Goal: Task Accomplishment & Management: Complete application form

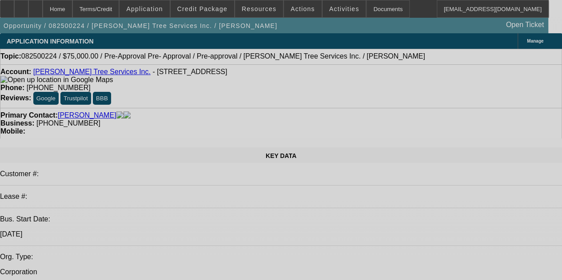
select select "0"
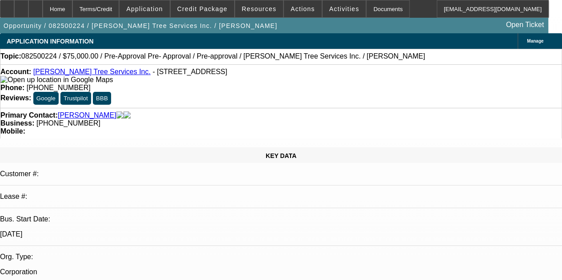
select select "0"
select select "6"
select select "0"
select select "3"
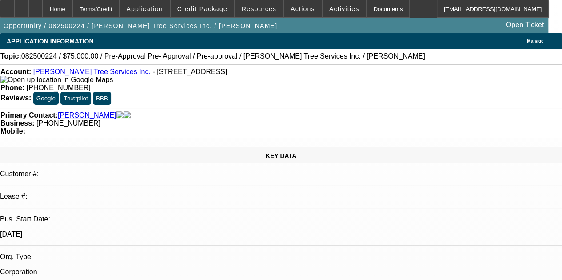
select select "0"
select select "6"
click at [21, 6] on icon at bounding box center [21, 6] width 0 height 0
click at [210, 7] on span "Credit Package" at bounding box center [202, 8] width 50 height 7
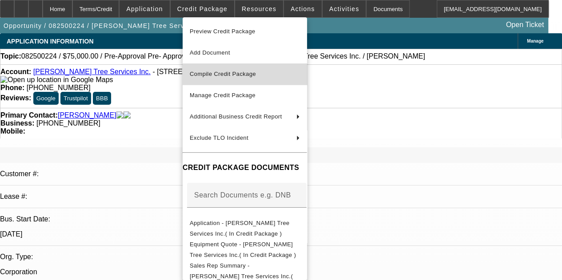
click at [226, 68] on button "Compile Credit Package" at bounding box center [245, 74] width 124 height 21
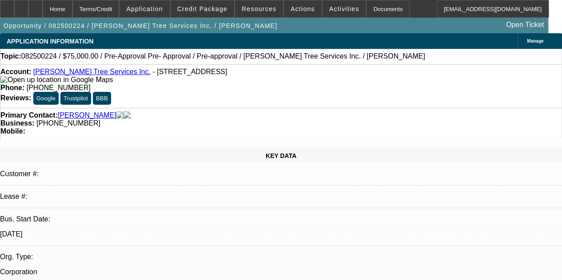
select select "0"
select select "6"
select select "0"
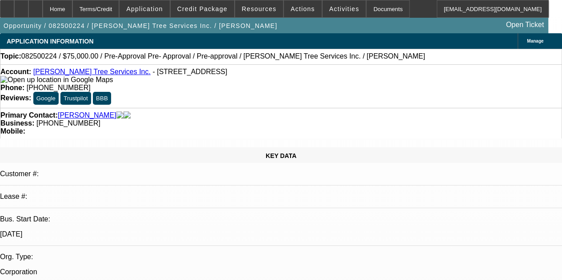
select select "0"
select select "3"
select select "0"
select select "6"
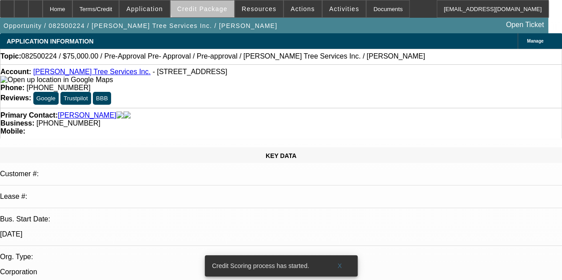
click at [223, 5] on span at bounding box center [203, 8] width 64 height 21
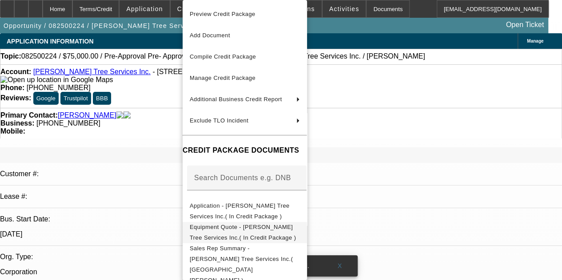
click at [296, 226] on span "Equipment Quote - Cortes Tree Services Inc.( In Credit Package )" at bounding box center [243, 232] width 106 height 17
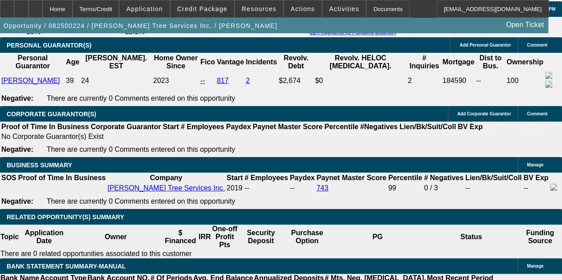
scroll to position [1353, 0]
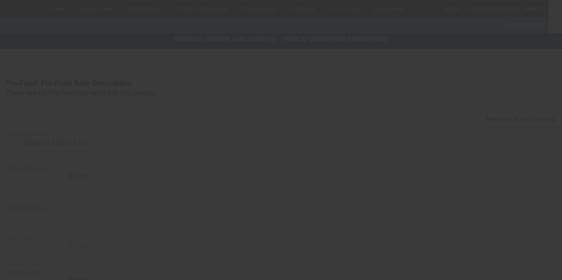
type input "$75,000.00"
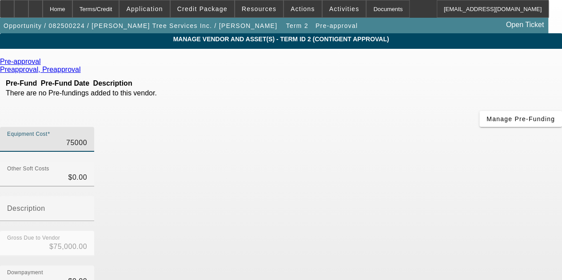
drag, startPoint x: 376, startPoint y: 76, endPoint x: 441, endPoint y: 83, distance: 65.2
click at [441, 127] on div "Equipment Cost 75000" at bounding box center [281, 144] width 562 height 35
type input "4"
type input "$4.00"
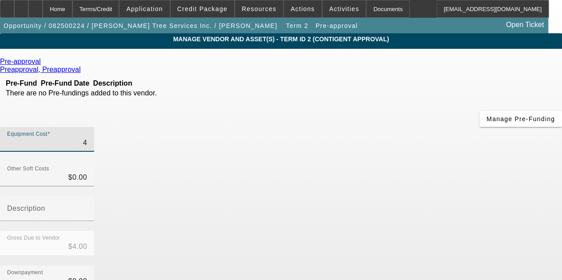
type input "45"
type input "$45.00"
type input "450"
type input "$450.00"
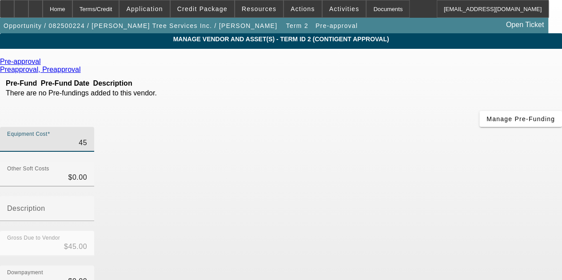
type input "$450.00"
type input "4500"
type input "$4,500.00"
type input "45000"
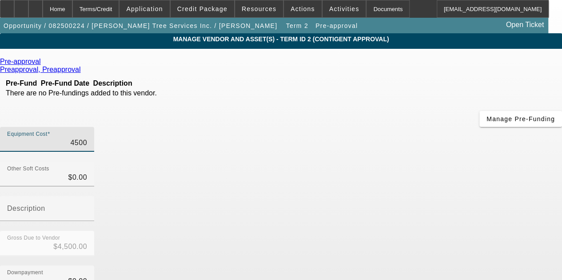
type input "$45,000.00"
click at [137, 59] on div "Pre-approval" at bounding box center [281, 62] width 562 height 8
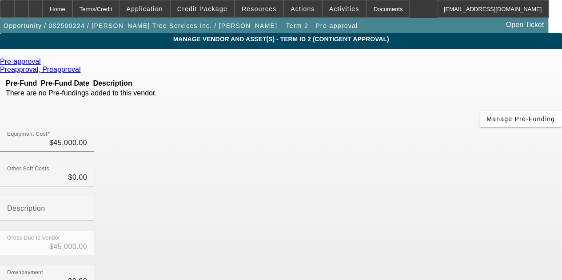
click at [43, 64] on icon at bounding box center [43, 62] width 0 height 8
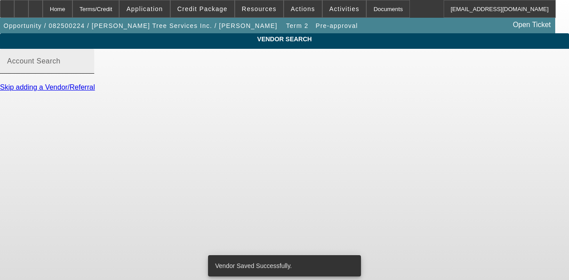
click at [87, 68] on div "Account Search" at bounding box center [47, 61] width 80 height 25
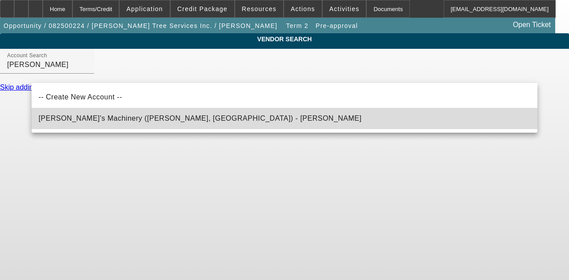
click at [112, 116] on span "Schmidy's Machinery (Clinton, IL) - Schmid, Jesse" at bounding box center [200, 119] width 323 height 8
type input "Schmidy's Machinery (Clinton, IL) - Schmid, Jesse"
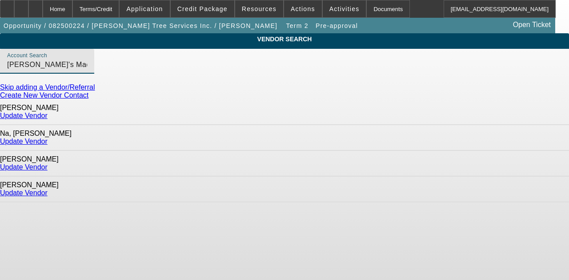
click at [48, 164] on link "Update Vendor" at bounding box center [24, 168] width 48 height 8
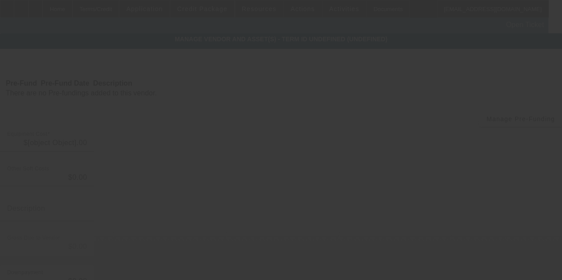
type input "$45,000.00"
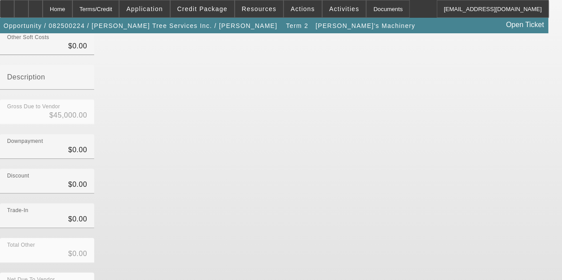
scroll to position [135, 0]
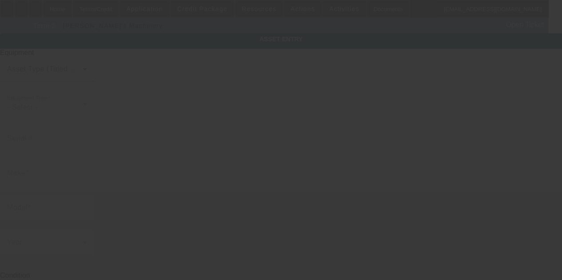
type input "Pre-Approval"
type input "Pre- Approval"
radio input "true"
type textarea "Forestry Bucket Truck"
type input "476 Ashland Avenue"
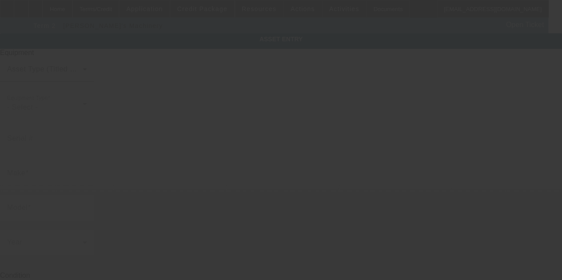
type input "Elgin"
type input "60123"
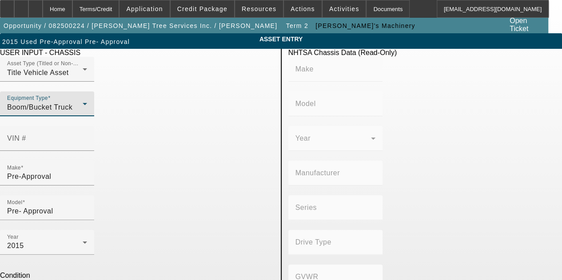
click at [83, 113] on div "Boom/Bucket Truck" at bounding box center [45, 107] width 76 height 11
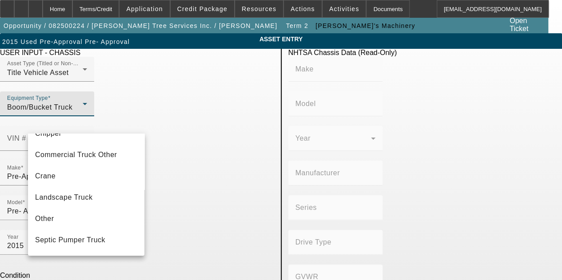
scroll to position [58, 0]
click at [86, 154] on span "Commercial Truck Other" at bounding box center [76, 154] width 82 height 11
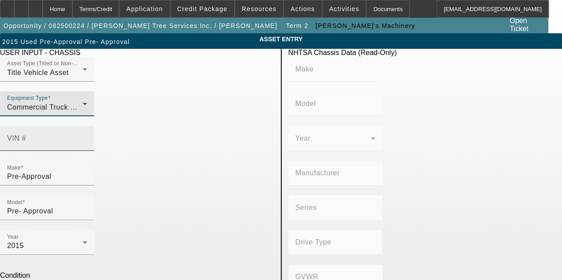
click at [87, 126] on div "VIN #" at bounding box center [47, 138] width 80 height 25
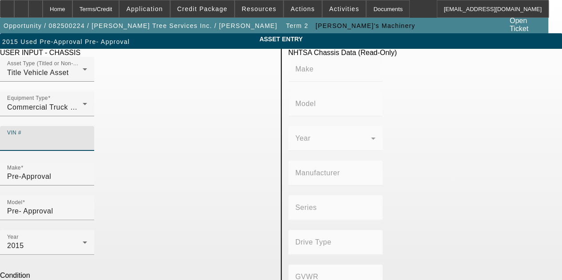
paste input "3FRNF7FC1CV3820354"
type input "3FRNF7FC1CV3820354"
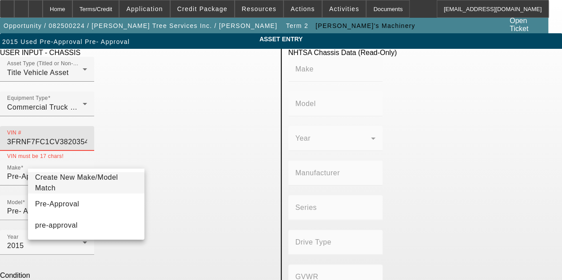
click at [87, 137] on input "3FRNF7FC1CV3820354" at bounding box center [47, 142] width 80 height 11
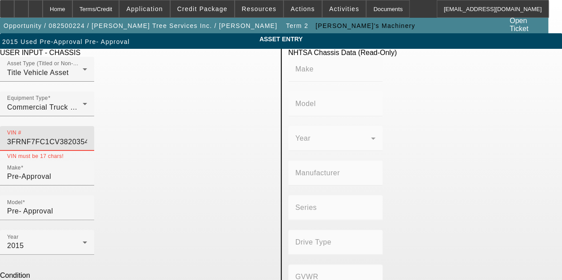
drag, startPoint x: 232, startPoint y: 121, endPoint x: 153, endPoint y: 118, distance: 79.2
click at [153, 126] on div "VIN # 3FRNF7FC1CV3820354 VIN must be 17 chars!" at bounding box center [137, 143] width 274 height 35
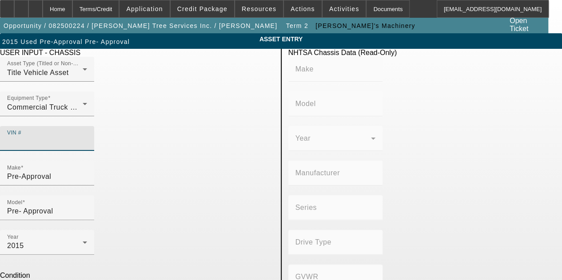
paste input "3FRNF7C9FV744715"
type input "3FRNF7C9FV744715"
drag, startPoint x: 239, startPoint y: 126, endPoint x: 164, endPoint y: 142, distance: 77.2
click at [94, 142] on mat-form-field "VIN # 3FRNF7C9FV744715 VIN must be 17 chars!" at bounding box center [47, 143] width 94 height 35
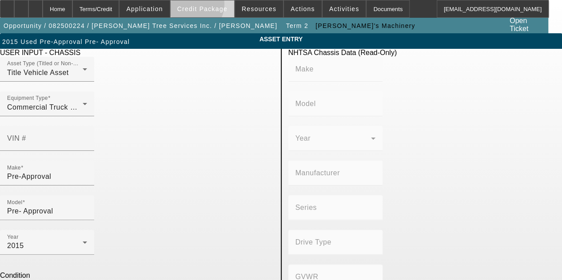
click at [201, 6] on span "Credit Package" at bounding box center [202, 8] width 50 height 7
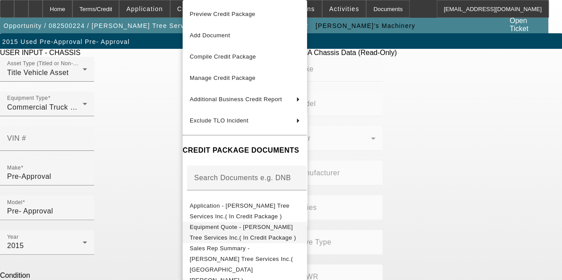
click at [244, 227] on span "Equipment Quote - Cortes Tree Services Inc.( In Credit Package )" at bounding box center [243, 232] width 106 height 17
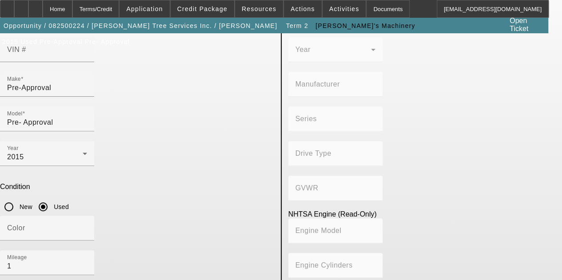
scroll to position [108, 0]
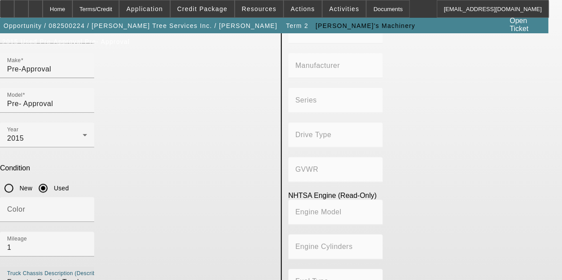
drag, startPoint x: 112, startPoint y: 152, endPoint x: 28, endPoint y: 156, distance: 84.1
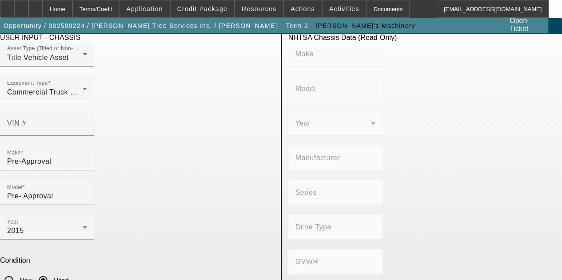
scroll to position [14, 0]
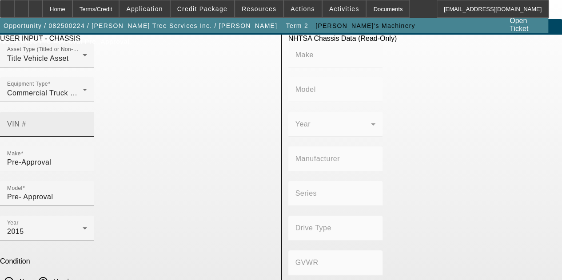
click at [26, 120] on mat-label "VIN #" at bounding box center [16, 124] width 19 height 8
click at [87, 123] on input "VIN #" at bounding box center [47, 128] width 80 height 11
paste input "3FRNF7FC1CV382035"
type input "3FRNF7FC1CV382035"
type input "FORD"
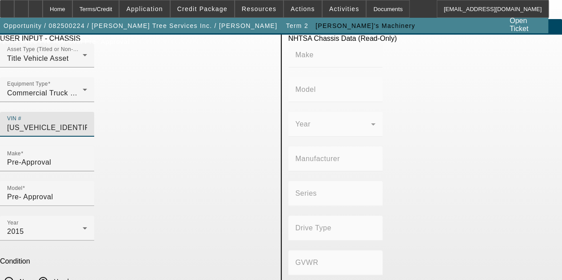
type input "F-750"
type input "BLUE DIAMOND TRUCK, S. DE R. L. DE C. V."
type input "F-Series Super Duty - Dual Rear Wheel"
type input "4x2"
type input "Class 6: 19,501 - 26,000 lb (8,845 - 11,794 kg)"
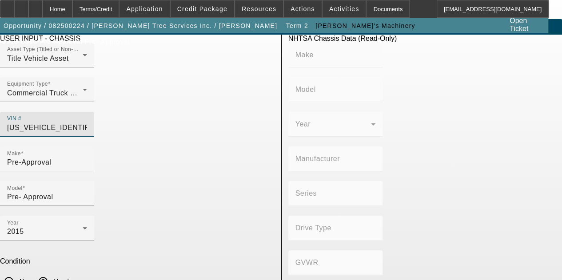
type input "6"
type input "Diesel"
type input "408.85908543470"
type input "6.7"
type input "3FRNF7FC1CV382035"
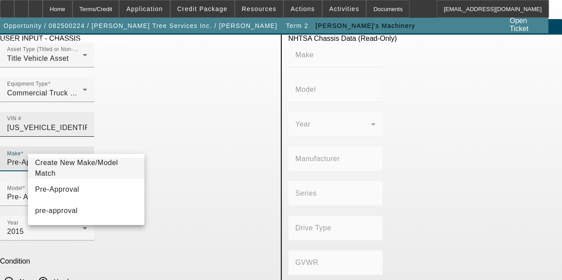
type input "FORD"
type input "F-750"
type input "BLUE DIAMOND TRUCK, S. DE R. L. DE C. V."
type input "F-Series Super Duty - Dual Rear Wheel"
type input "4x2"
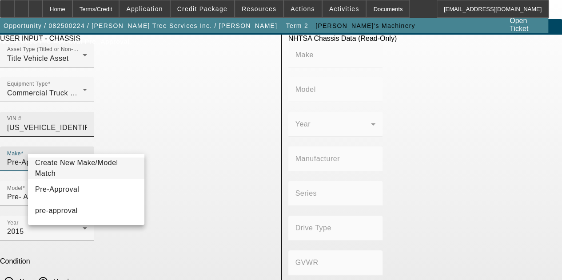
type input "Class 6: 19,501 - 26,000 lb (8,845 - 11,794 kg)"
type input "6"
type input "Diesel"
type input "408.85908543470"
type input "6.7"
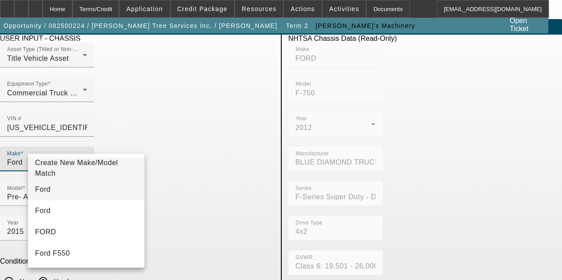
type input "Ford"
click at [77, 196] on mat-option "Ford" at bounding box center [86, 189] width 116 height 21
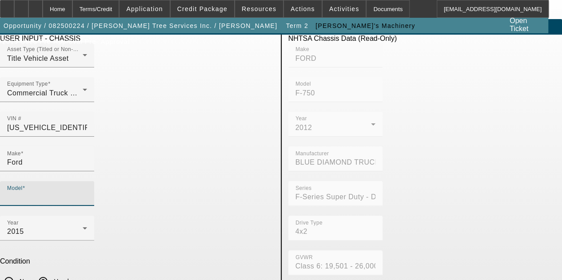
click at [87, 192] on input "Model" at bounding box center [47, 197] width 80 height 11
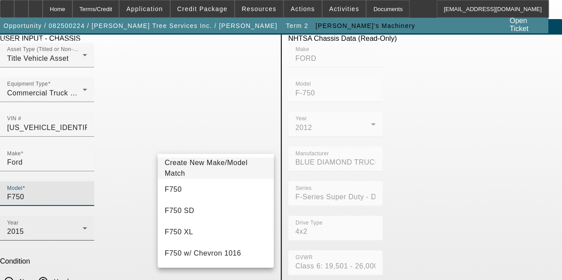
type input "F750"
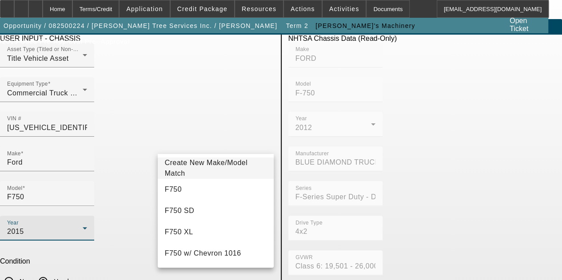
click at [83, 227] on div "2015" at bounding box center [45, 232] width 76 height 11
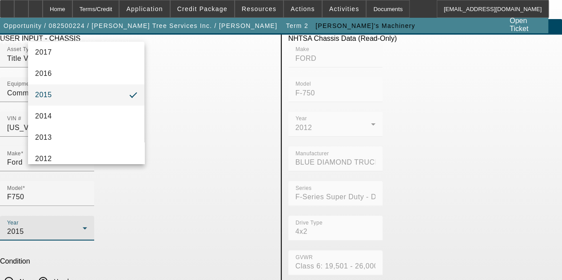
scroll to position [253, 0]
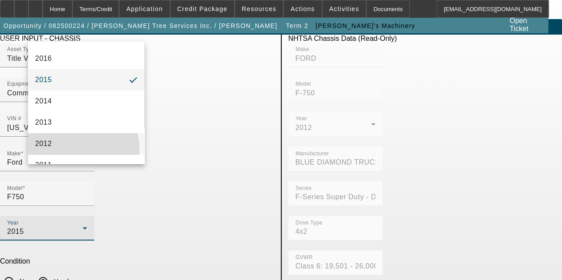
click at [65, 150] on mat-option "2012" at bounding box center [86, 143] width 116 height 21
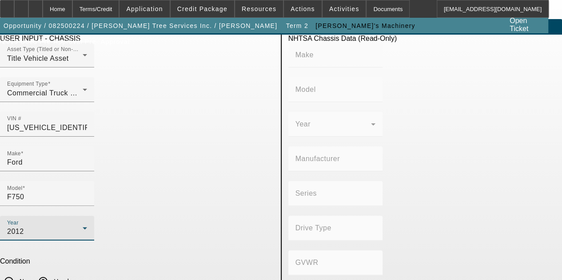
type input "FORD"
type input "F-750"
type input "BLUE DIAMOND TRUCK, S. DE R. L. DE C. V."
type input "F-Series Super Duty - Dual Rear Wheel"
type input "4x2"
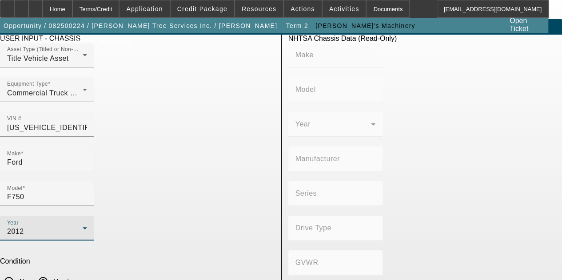
type input "Class 6: 19,501 - 26,000 lb (8,845 - 11,794 kg)"
type input "6"
type input "Diesel"
type input "408.85908543470"
type input "6.7"
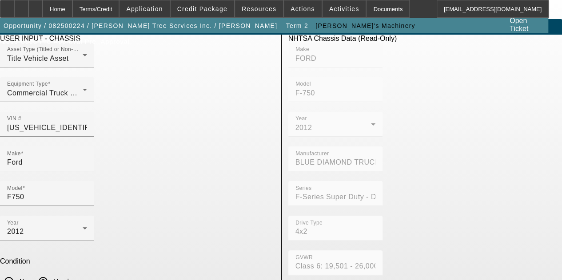
drag, startPoint x: 176, startPoint y: 215, endPoint x: 148, endPoint y: 218, distance: 28.1
type input "56000"
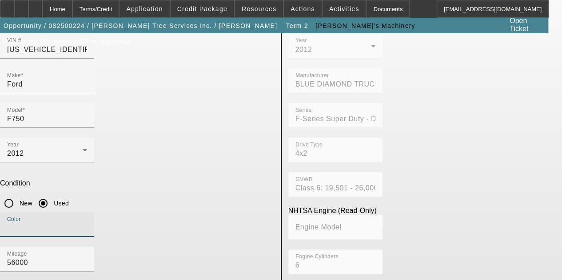
scroll to position [108, 0]
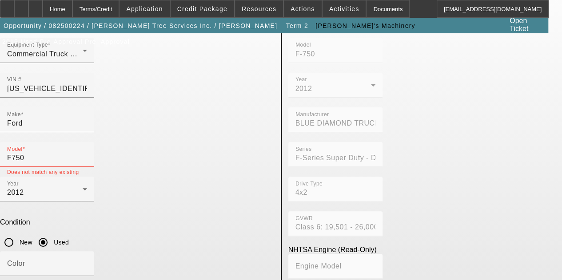
scroll to position [52, 0]
click at [87, 154] on input "F750" at bounding box center [47, 159] width 80 height 11
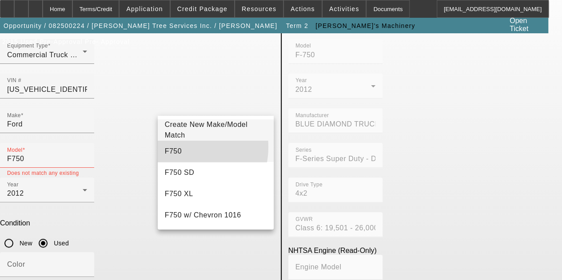
click at [181, 147] on mat-option "F750" at bounding box center [216, 151] width 116 height 21
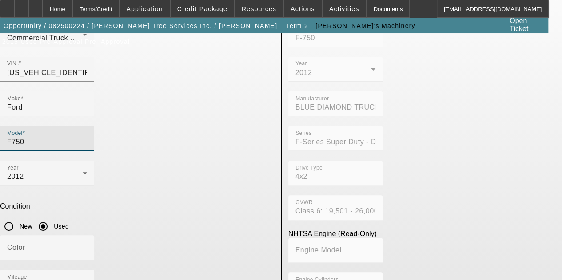
scroll to position [108, 0]
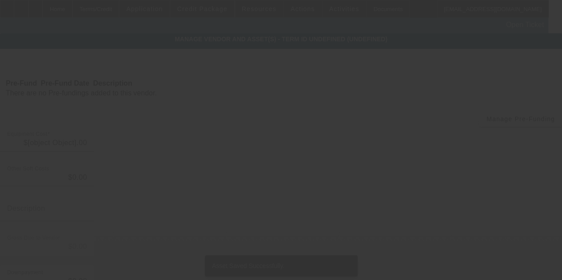
type input "$45,000.00"
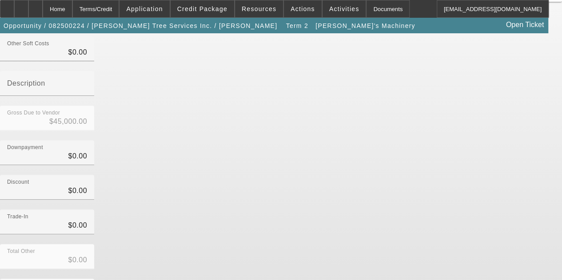
scroll to position [129, 0]
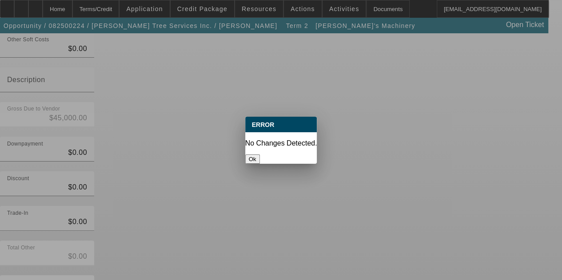
scroll to position [0, 0]
click at [260, 155] on button "Ok" at bounding box center [252, 159] width 15 height 9
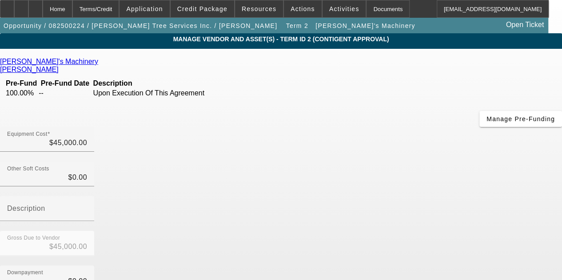
scroll to position [129, 0]
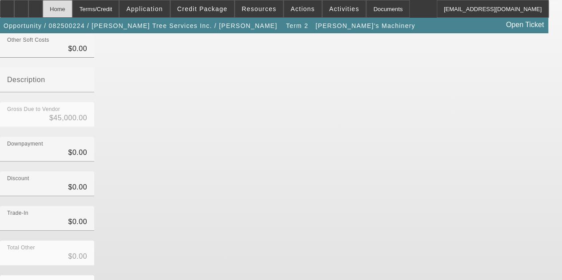
click at [72, 5] on div "Home" at bounding box center [58, 9] width 30 height 18
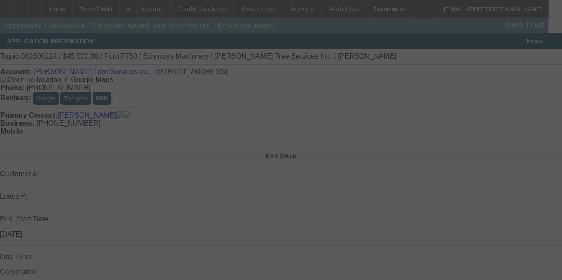
select select "0"
select select "6"
select select "0"
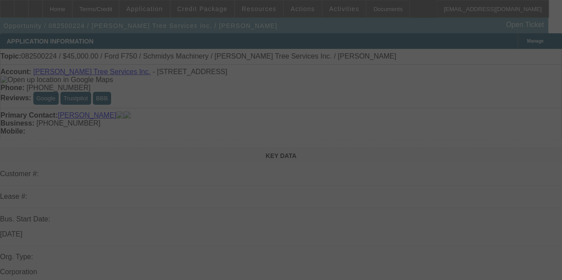
select select "0"
select select "3"
select select "0"
select select "6"
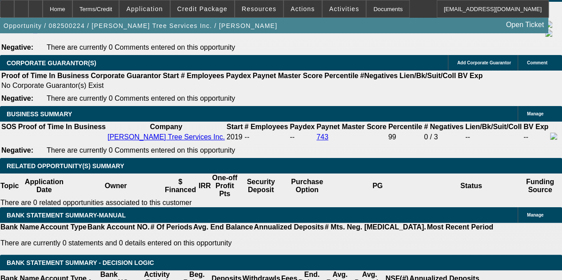
scroll to position [1470, 0]
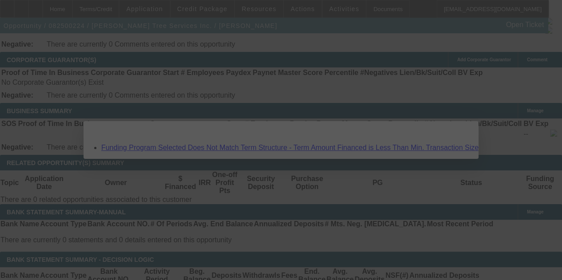
scroll to position [0, 0]
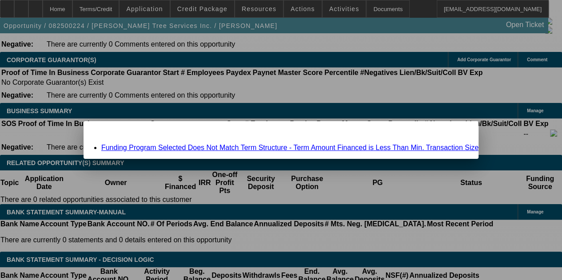
click at [180, 145] on link "Funding Program Selected Does Not Match Term Structure - Term Amount Financed i…" at bounding box center [289, 148] width 377 height 8
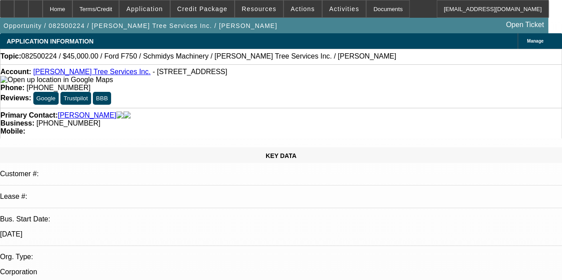
scroll to position [1470, 0]
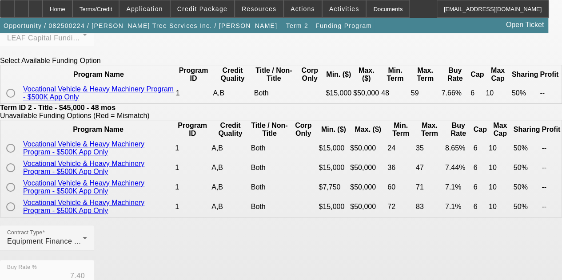
scroll to position [117, 0]
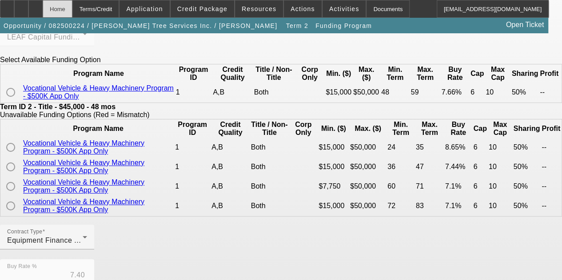
click at [72, 17] on div "Home" at bounding box center [58, 9] width 30 height 18
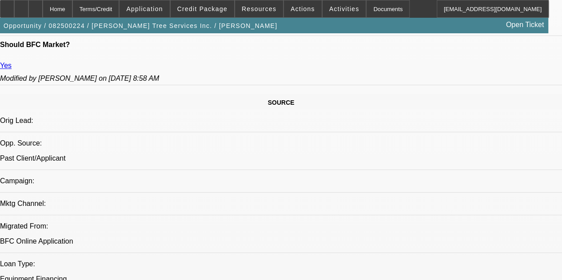
select select "0"
select select "6"
select select "0"
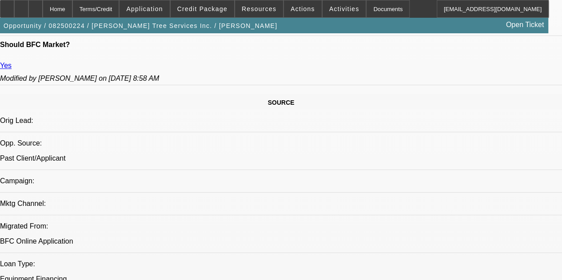
select select "0"
select select "3"
select select "0"
select select "6"
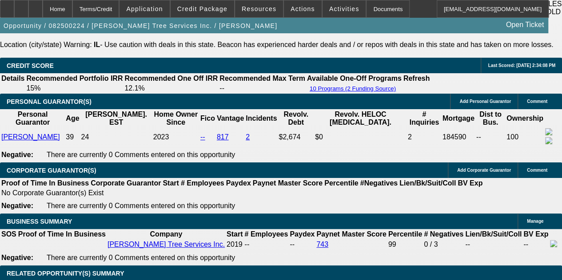
scroll to position [1357, 0]
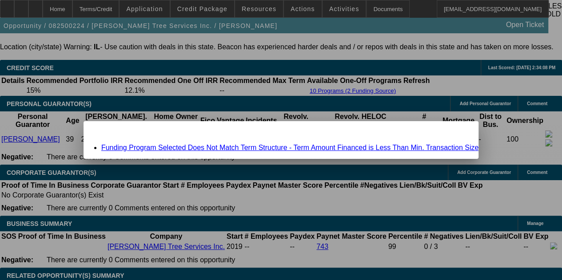
click at [158, 146] on link "Funding Program Selected Does Not Match Term Structure - Term Amount Financed i…" at bounding box center [289, 148] width 377 height 8
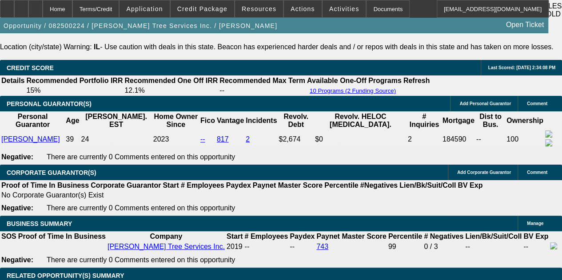
scroll to position [1357, 0]
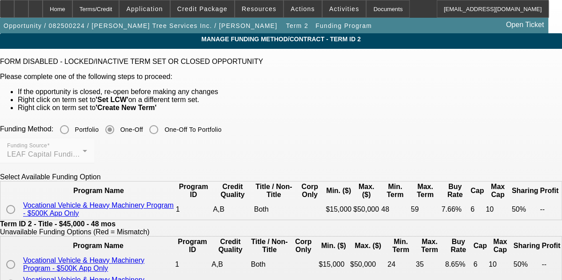
click at [22, 219] on td at bounding box center [11, 209] width 20 height 19
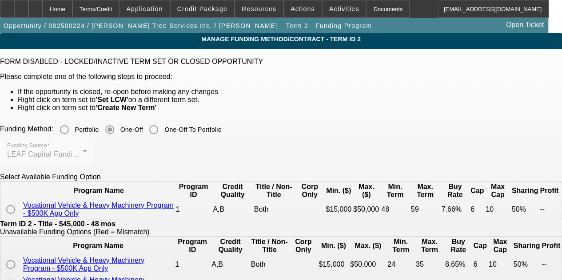
click at [22, 219] on td at bounding box center [11, 209] width 20 height 19
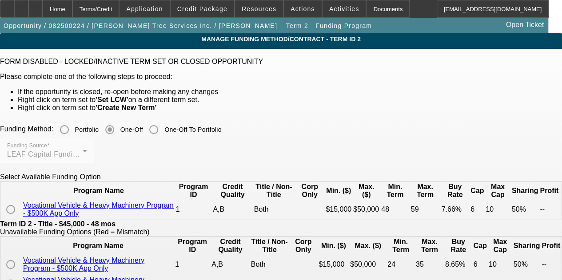
click at [22, 219] on td at bounding box center [11, 209] width 20 height 19
click at [22, 218] on td at bounding box center [11, 209] width 20 height 19
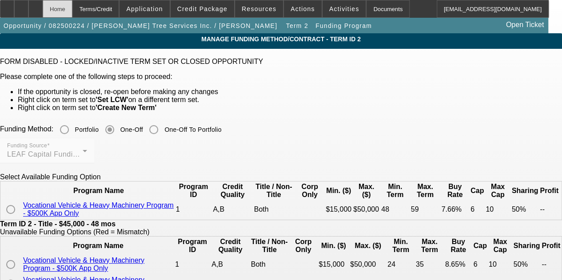
click at [72, 11] on div "Home" at bounding box center [58, 9] width 30 height 18
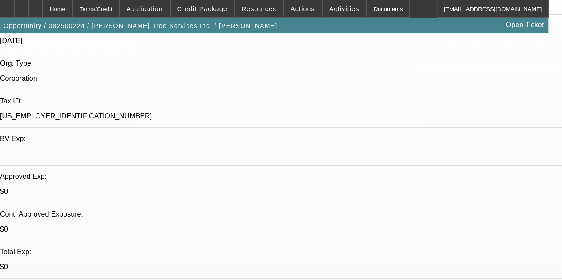
select select "0"
select select "6"
select select "0"
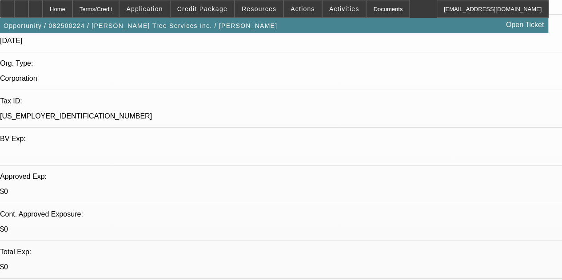
select select "0"
select select "3"
select select "0"
select select "6"
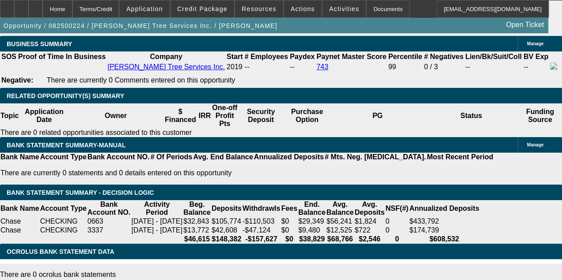
scroll to position [1542, 0]
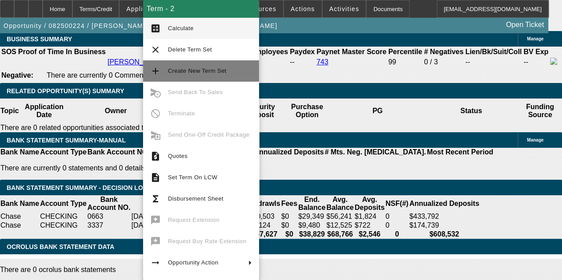
click at [187, 64] on button "add Create New Term Set" at bounding box center [201, 70] width 116 height 21
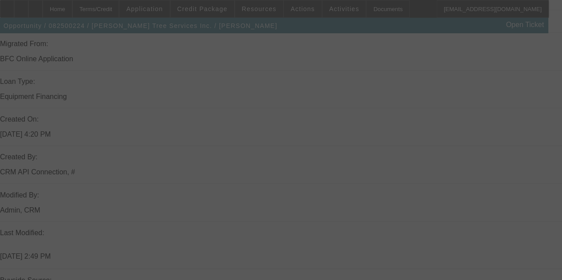
select select "0"
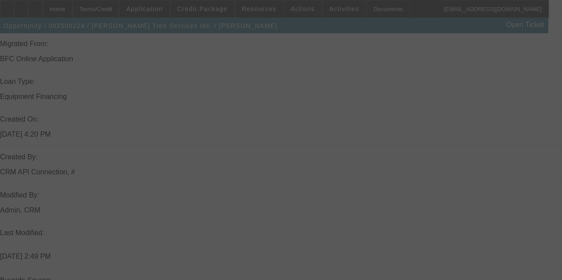
select select "0"
select select "3"
select select "0"
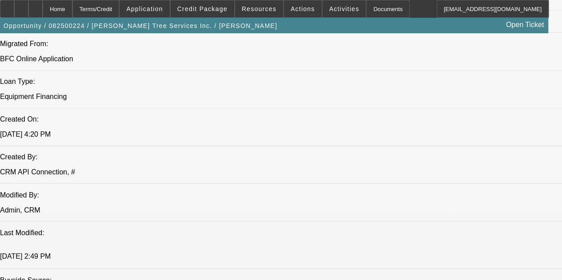
select select "6"
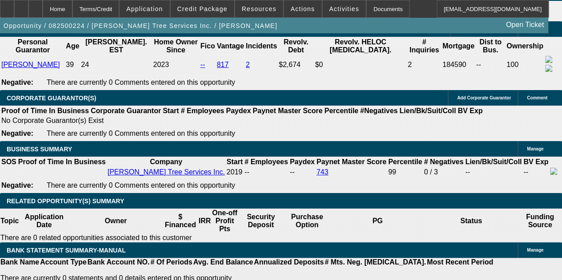
scroll to position [1434, 0]
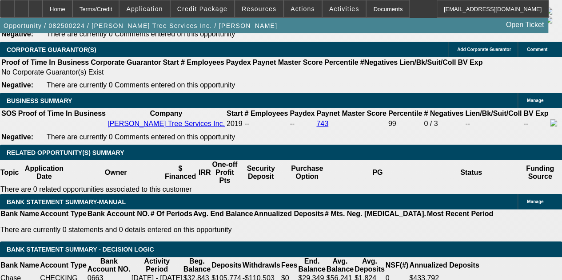
scroll to position [0, 0]
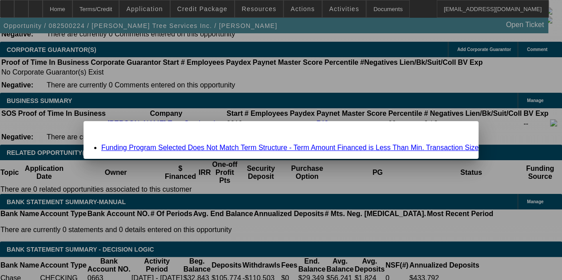
click at [177, 151] on link "Funding Program Selected Does Not Match Term Structure - Term Amount Financed i…" at bounding box center [289, 148] width 377 height 8
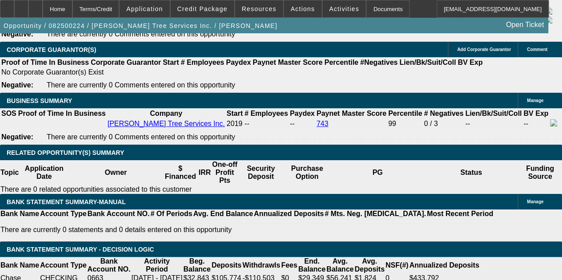
scroll to position [1480, 0]
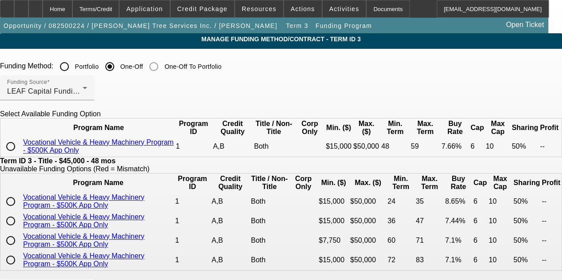
click at [20, 156] on input "radio" at bounding box center [11, 147] width 18 height 18
radio input "true"
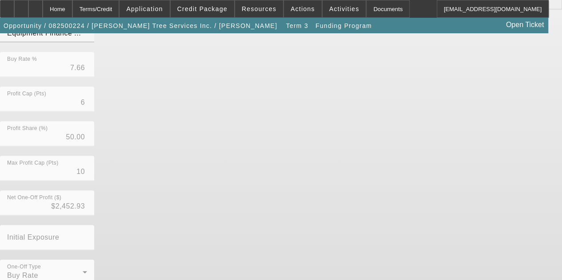
scroll to position [281, 0]
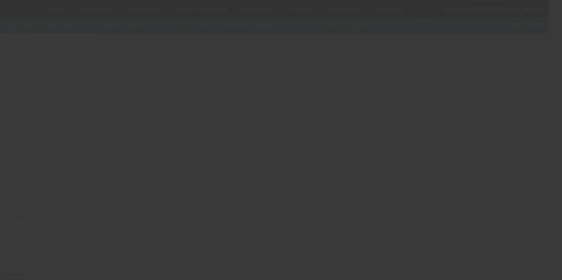
type input "7.40"
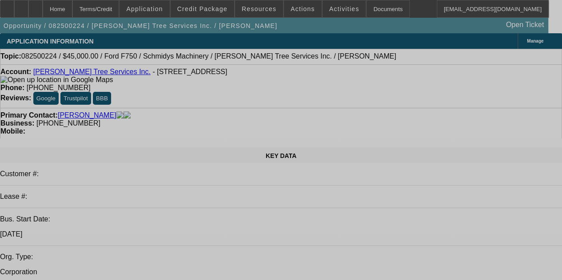
select select "0"
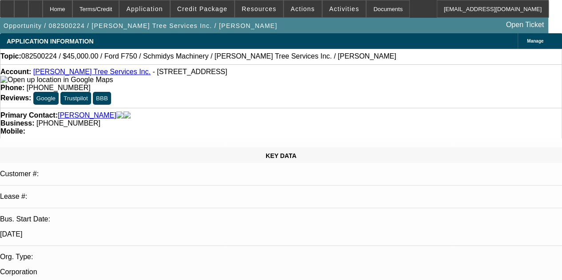
select select "0"
select select "6"
select select "0"
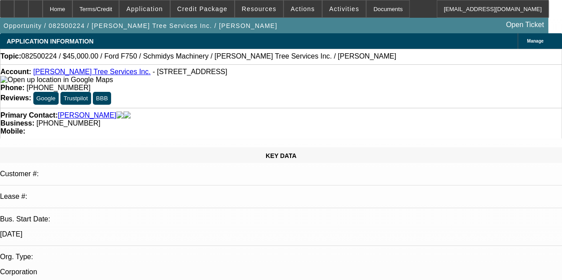
select select "0"
select select "6"
select select "0"
select select "3"
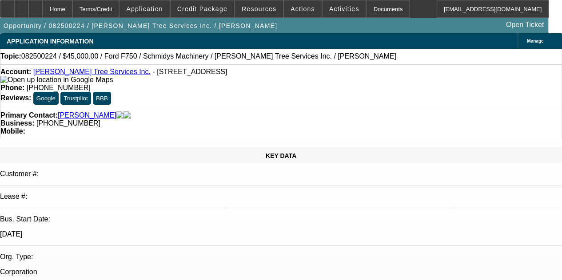
select select "0"
select select "6"
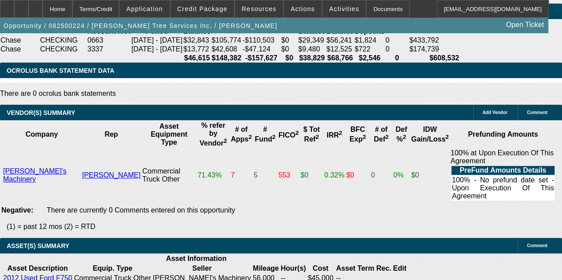
scroll to position [1724, 0]
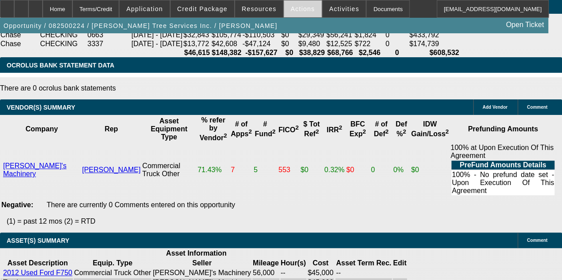
click at [297, 9] on span "Actions" at bounding box center [303, 8] width 24 height 7
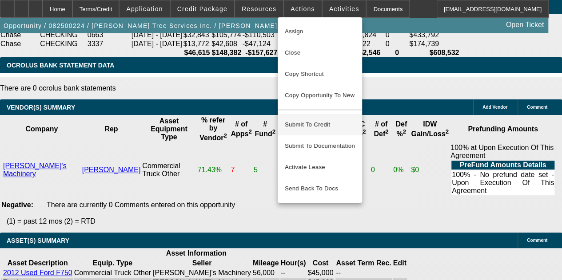
click at [303, 120] on span "Submit To Credit" at bounding box center [320, 125] width 70 height 11
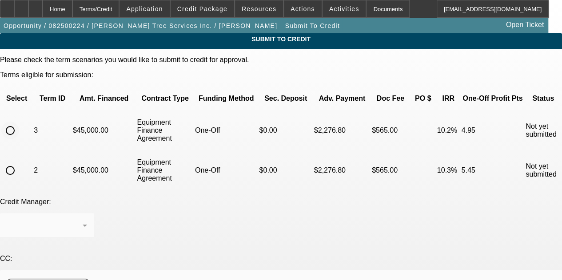
click at [19, 122] on input "radio" at bounding box center [10, 131] width 18 height 18
radio input "true"
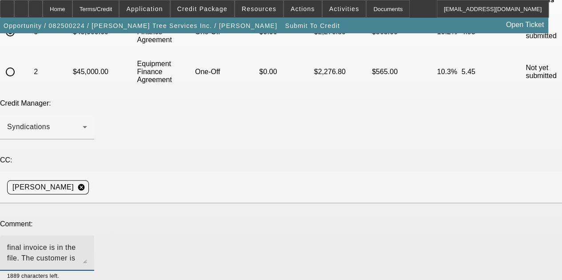
scroll to position [131, 0]
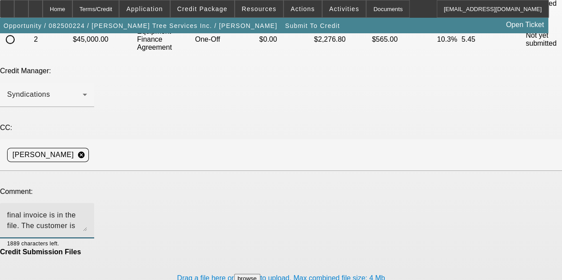
type textarea "final invoice is in the file. The customer is going with a less expensive truck…"
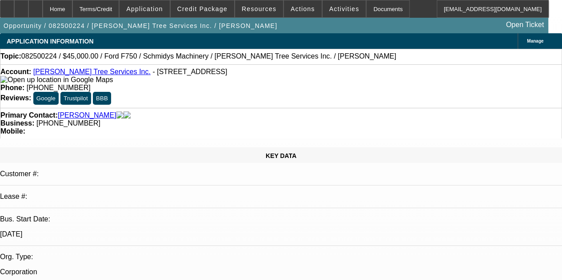
select select "0"
select select "6"
select select "0"
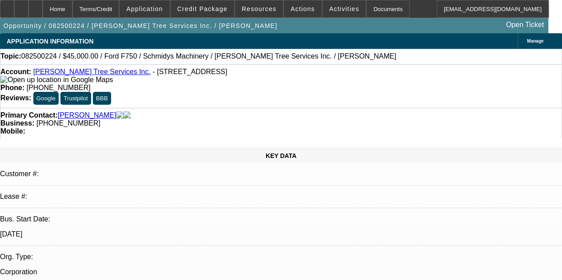
select select "0"
select select "6"
select select "0"
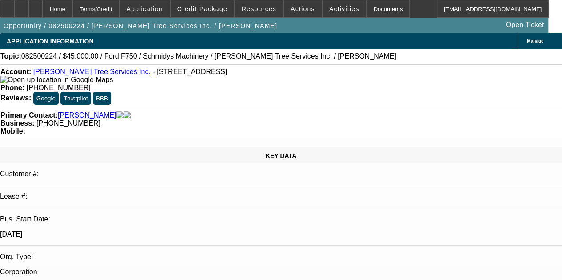
select select "3"
select select "0"
select select "6"
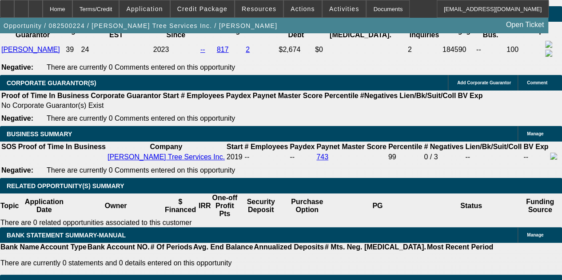
scroll to position [1452, 0]
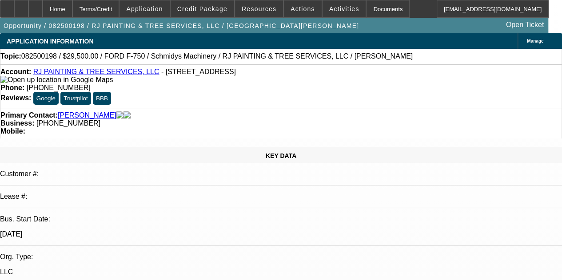
select select "0"
select select "2"
select select "0"
select select "6"
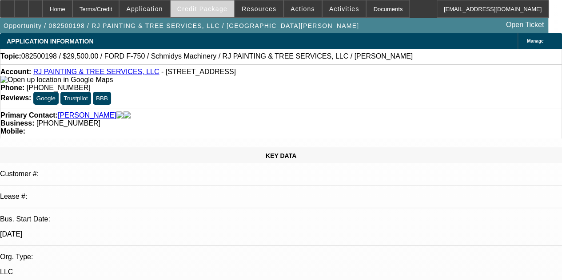
click at [227, 12] on span at bounding box center [203, 8] width 64 height 21
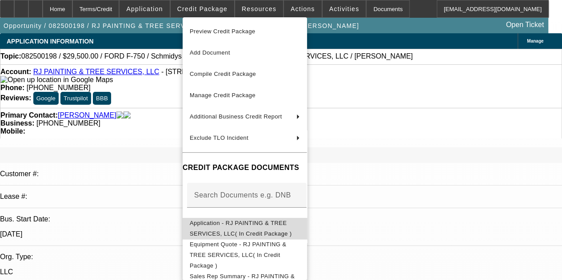
click at [256, 228] on span "Application - RJ PAINTING & TREE SERVICES, LLC( In Credit Package )" at bounding box center [241, 228] width 102 height 17
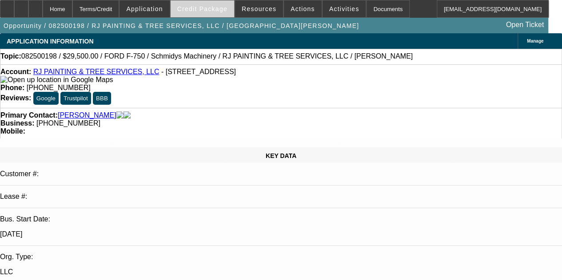
click at [198, 8] on span "Credit Package" at bounding box center [202, 8] width 50 height 7
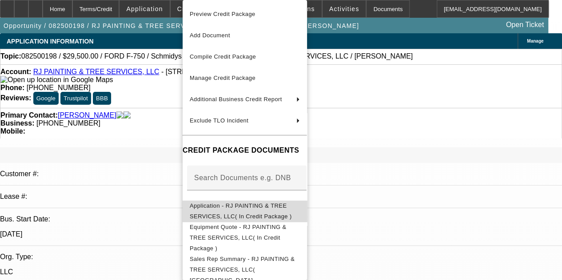
click at [284, 203] on span "Application - RJ PAINTING & TREE SERVICES, LLC( In Credit Package )" at bounding box center [245, 211] width 110 height 21
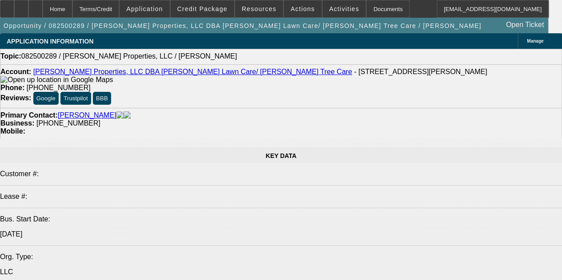
select select "0"
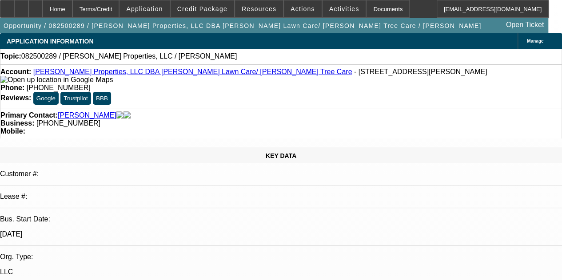
select select "2"
select select "0.1"
select select "4"
click at [28, 9] on div at bounding box center [21, 9] width 14 height 18
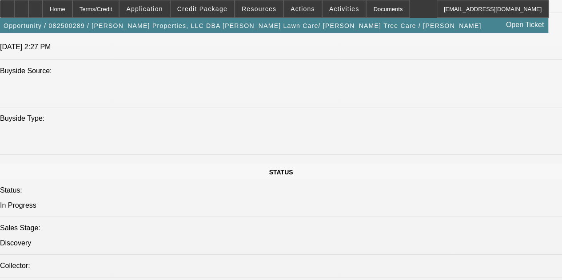
scroll to position [865, 0]
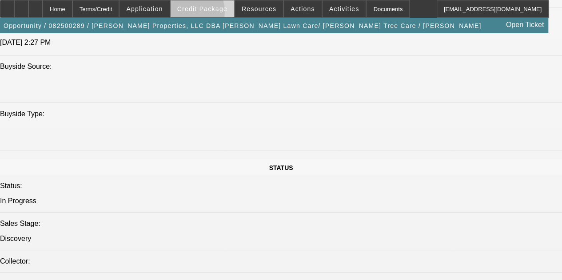
click at [203, 13] on span at bounding box center [203, 8] width 64 height 21
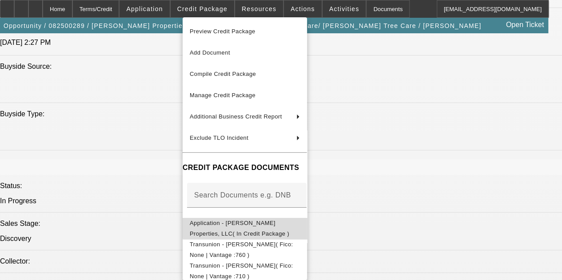
click at [289, 224] on span "Application - [PERSON_NAME] Properties, LLC( In Credit Package )" at bounding box center [240, 228] width 100 height 17
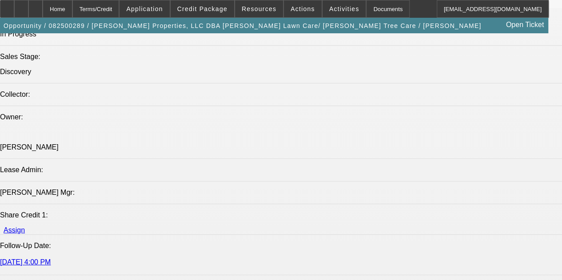
scroll to position [1048, 0]
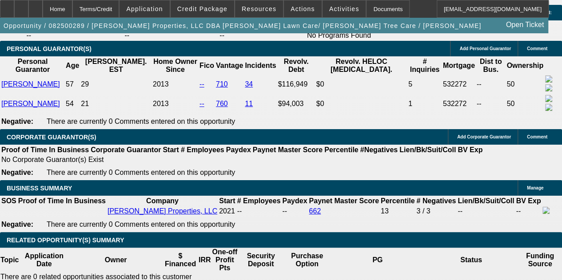
scroll to position [1311, 0]
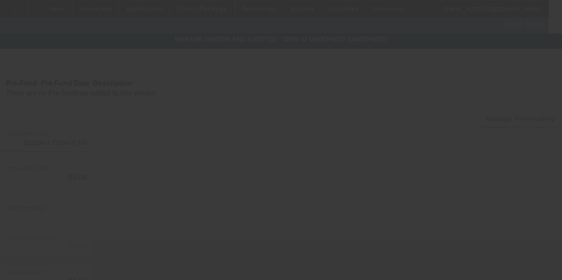
type input "$60,000.00"
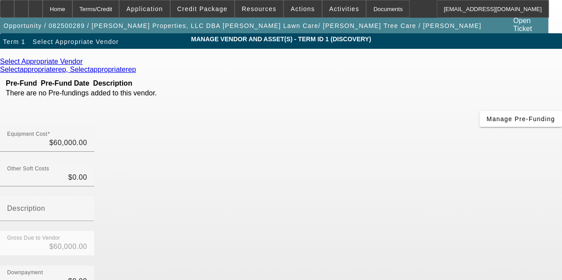
click at [85, 63] on icon at bounding box center [85, 62] width 0 height 8
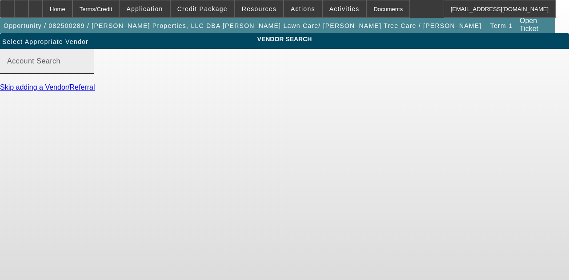
click at [87, 65] on div "Account Search" at bounding box center [47, 61] width 80 height 25
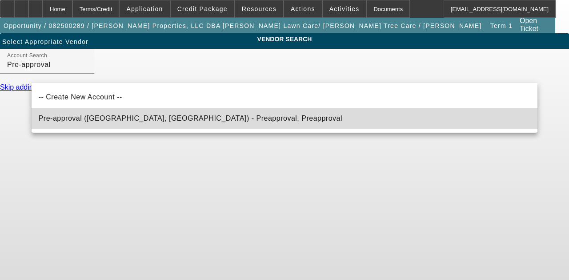
click at [116, 120] on span "Pre-approval ([GEOGRAPHIC_DATA], [GEOGRAPHIC_DATA]) - Preapproval, Preapproval" at bounding box center [190, 119] width 303 height 8
type input "Pre-approval ([GEOGRAPHIC_DATA], [GEOGRAPHIC_DATA]) - Preapproval, Preapproval"
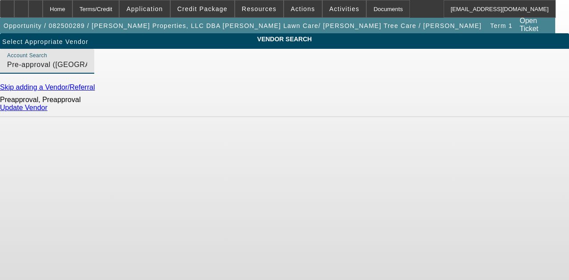
click at [48, 112] on link "Update Vendor" at bounding box center [24, 108] width 48 height 8
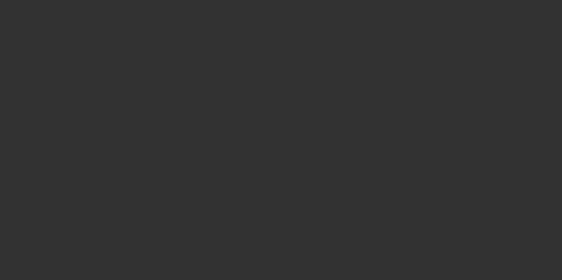
type input "$60,000.00"
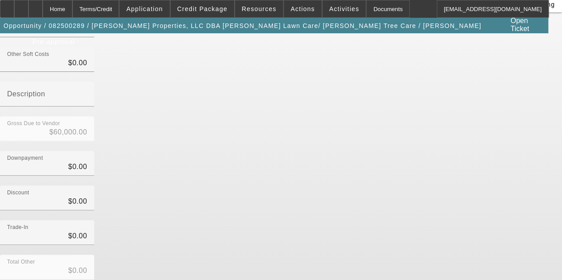
scroll to position [135, 0]
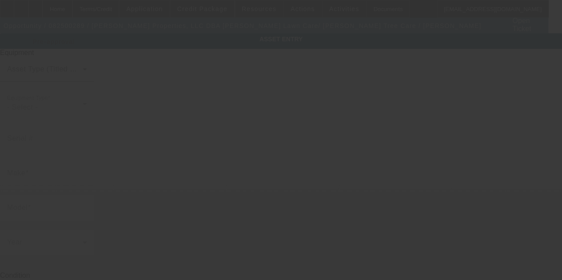
type textarea "forestry bucket truck 65-75ft."
type input "4113 Dartmoor Dr"
type input "Greenwood"
type input "46143"
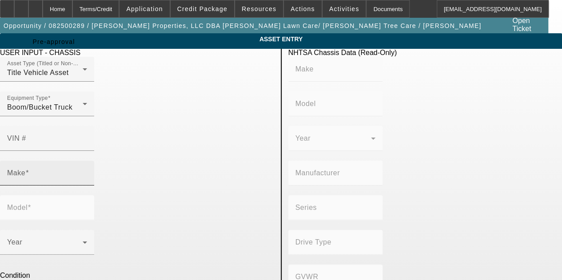
click at [87, 172] on input "Make" at bounding box center [47, 177] width 80 height 11
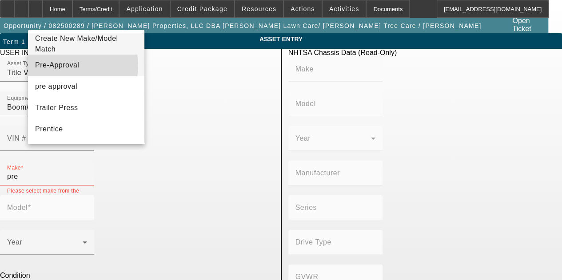
click at [72, 66] on mat-option "Pre-Approval" at bounding box center [86, 65] width 116 height 21
type input "Pre-Approval"
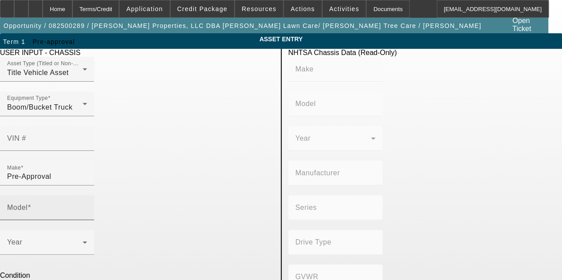
click at [31, 204] on span at bounding box center [30, 208] width 4 height 8
click at [87, 206] on input "Model" at bounding box center [47, 211] width 80 height 11
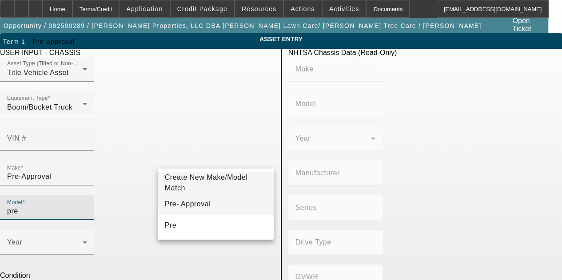
click at [194, 202] on span "Pre- Approval" at bounding box center [188, 204] width 46 height 8
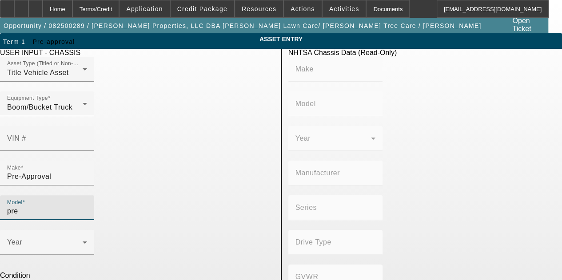
type input "Pre- Approval"
click at [81, 241] on span at bounding box center [45, 246] width 76 height 11
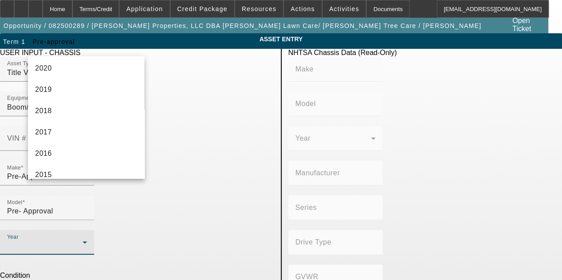
scroll to position [178, 0]
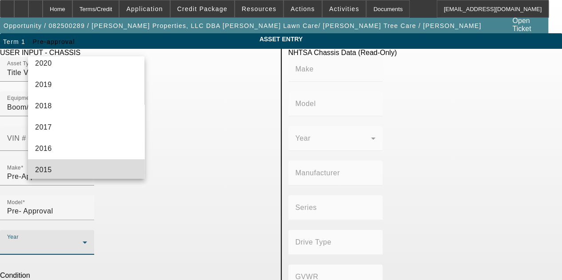
click at [103, 176] on mat-option "2015" at bounding box center [86, 170] width 116 height 21
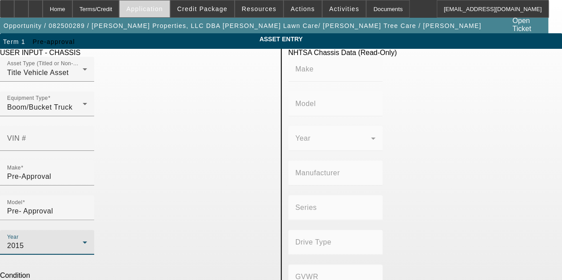
click at [169, 10] on span at bounding box center [145, 8] width 50 height 21
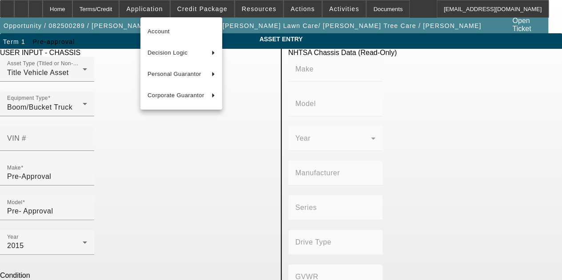
click at [206, 10] on div at bounding box center [281, 140] width 562 height 280
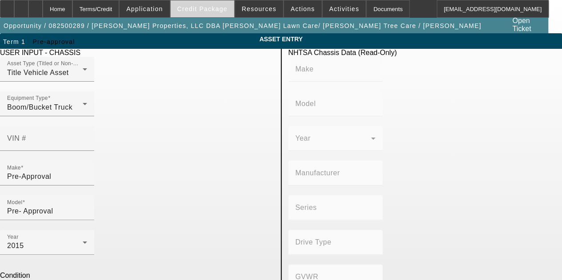
click at [208, 11] on span "Credit Package" at bounding box center [202, 8] width 50 height 7
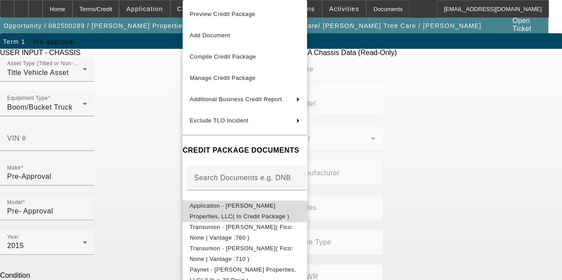
click at [256, 203] on span "Application - Truelove Properties, LLC( In Credit Package )" at bounding box center [245, 211] width 110 height 21
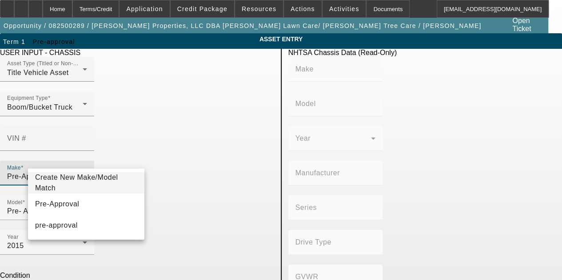
click at [87, 172] on input "Pre-Approval" at bounding box center [47, 177] width 80 height 11
type input "P"
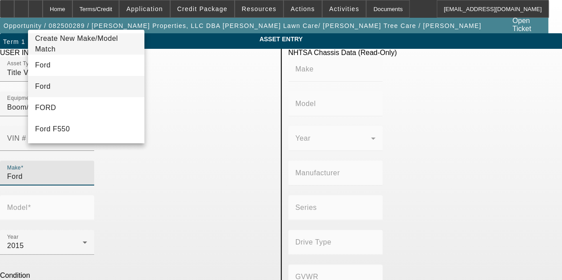
type input "Ford"
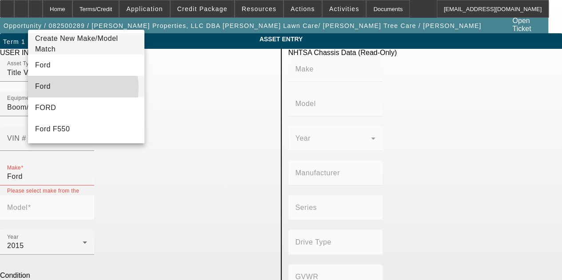
click at [64, 88] on mat-option "Ford" at bounding box center [86, 86] width 116 height 21
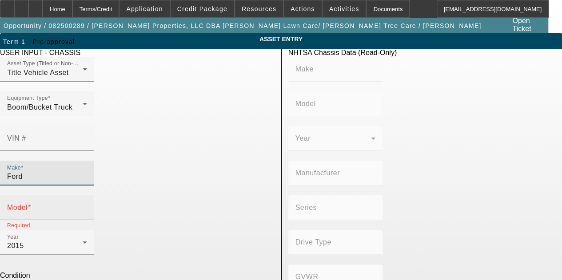
click at [87, 206] on input "Model" at bounding box center [47, 211] width 80 height 11
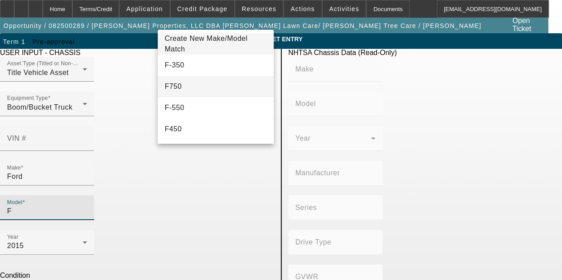
click at [168, 85] on span "F750" at bounding box center [173, 87] width 17 height 8
type input "F750"
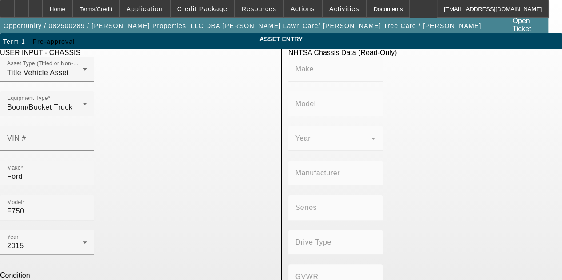
checkbox input "true"
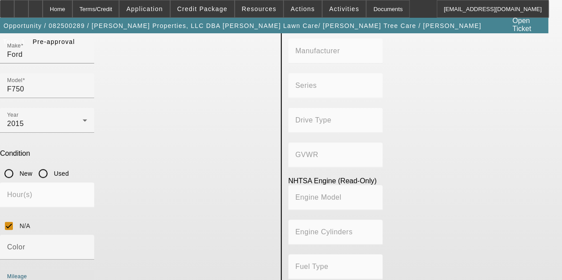
scroll to position [140, 0]
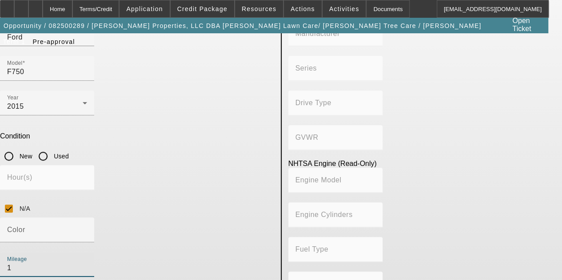
type input "1"
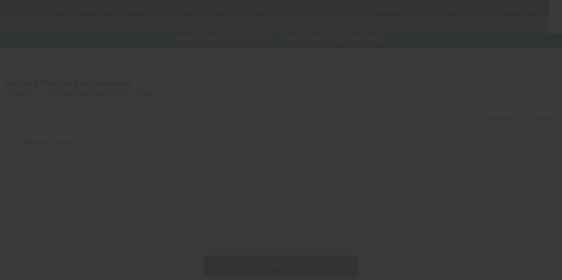
type input "$60,000.00"
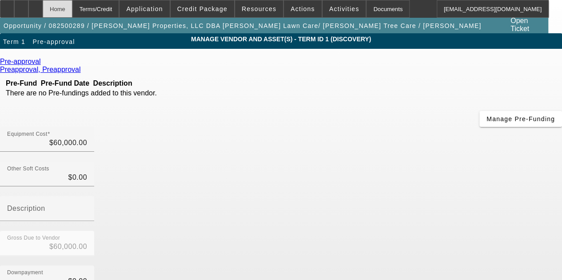
click at [72, 14] on div "Home" at bounding box center [58, 9] width 30 height 18
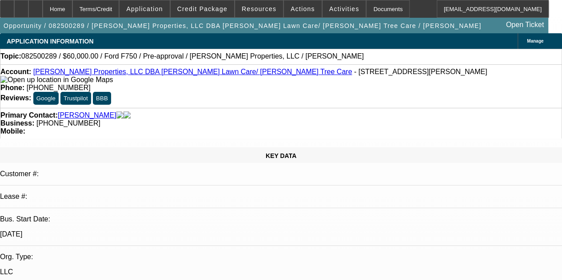
select select "0"
select select "2"
select select "0.1"
select select "4"
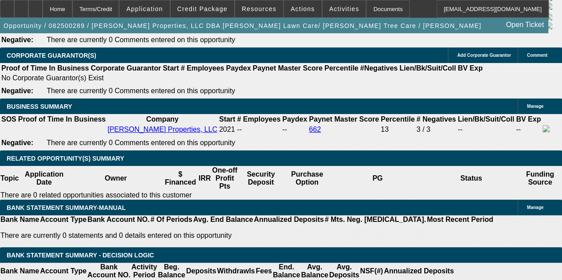
scroll to position [1386, 0]
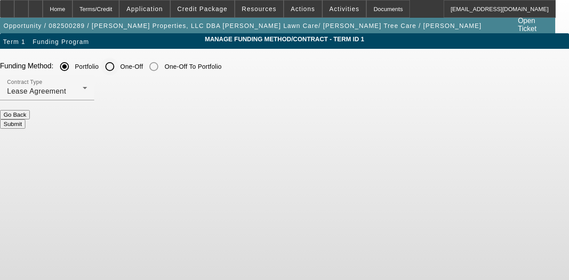
click at [119, 65] on input "One-Off" at bounding box center [110, 67] width 18 height 18
radio input "true"
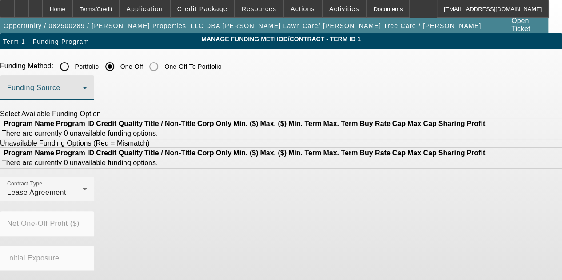
click at [83, 88] on span at bounding box center [45, 91] width 76 height 11
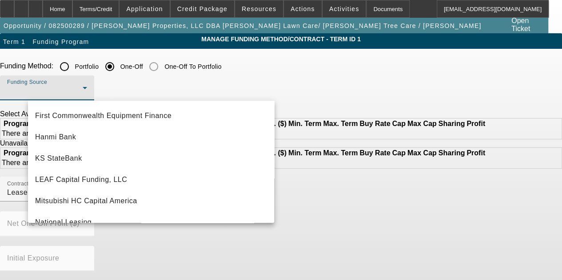
scroll to position [251, 0]
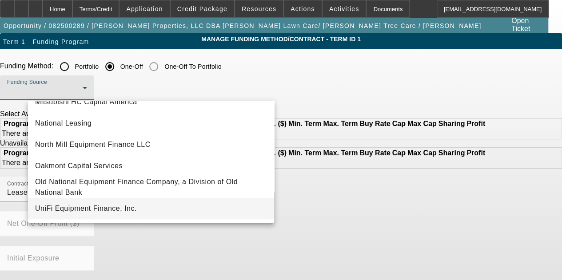
click at [158, 214] on mat-option "UniFi Equipment Finance, Inc." at bounding box center [151, 208] width 246 height 21
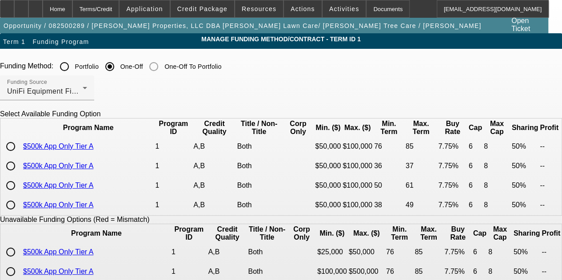
click at [20, 154] on input "radio" at bounding box center [11, 147] width 18 height 18
radio input "true"
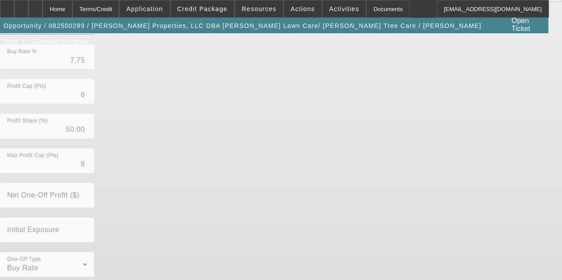
scroll to position [325, 0]
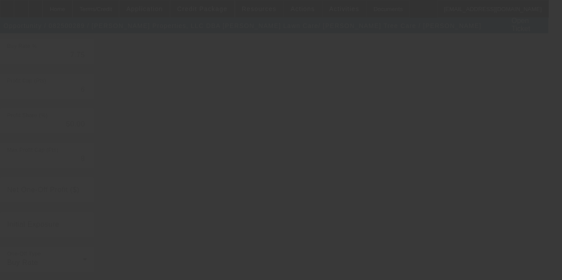
radio input "true"
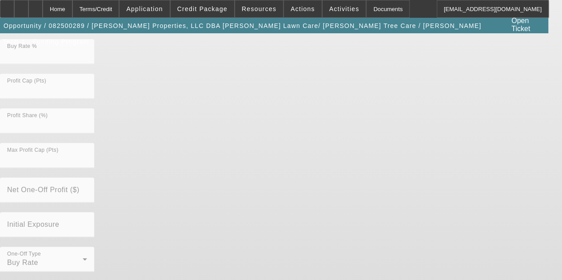
scroll to position [0, 0]
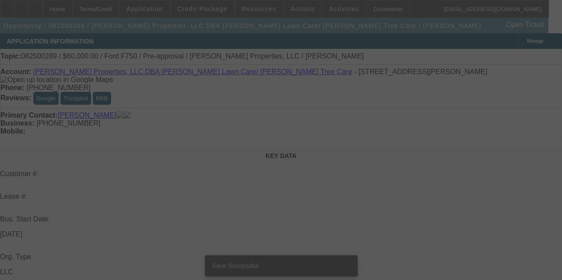
select select "0"
select select "2"
select select "0.1"
select select "4"
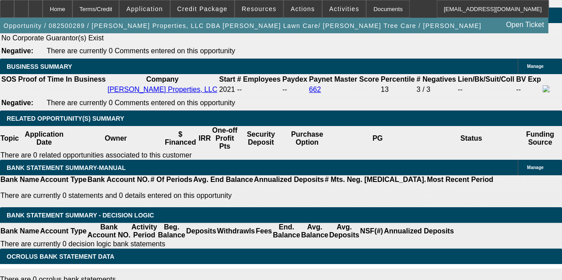
scroll to position [1433, 0]
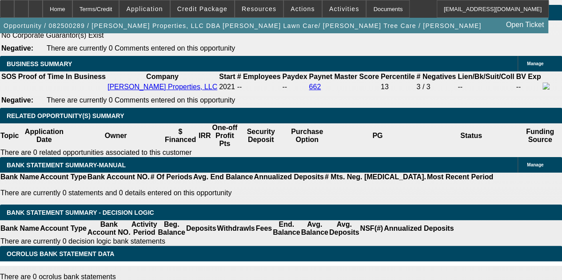
type input "$0.00"
type input "UNKNOWN"
drag, startPoint x: 155, startPoint y: 176, endPoint x: 160, endPoint y: 177, distance: 5.8
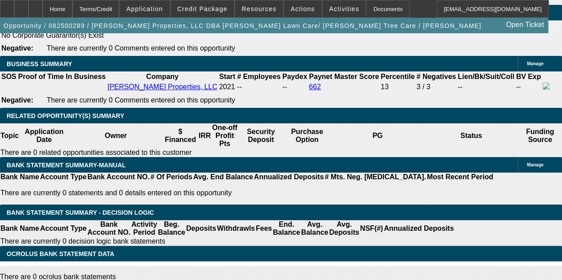
type input "48"
type input "9"
type input "$1,493.10"
type input "$2,986.20"
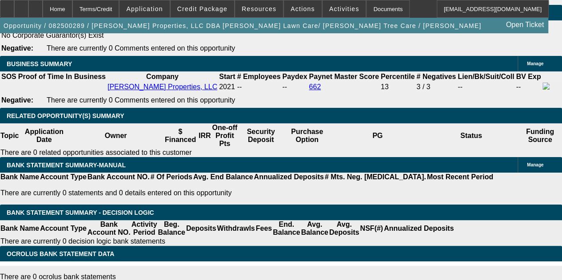
type input "9.9"
type input "$1,518.88"
type input "$3,037.76"
type input "9.9"
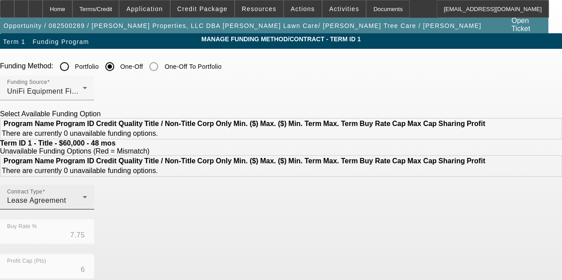
click at [87, 210] on div "Contract Type Lease Agreement" at bounding box center [47, 197] width 80 height 25
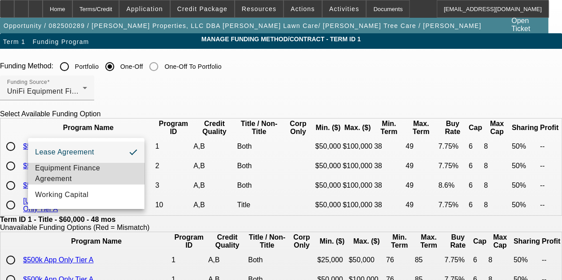
click at [96, 176] on span "Equipment Finance Agreement" at bounding box center [86, 173] width 102 height 21
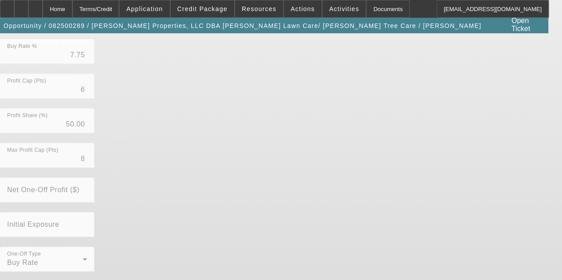
scroll to position [334, 0]
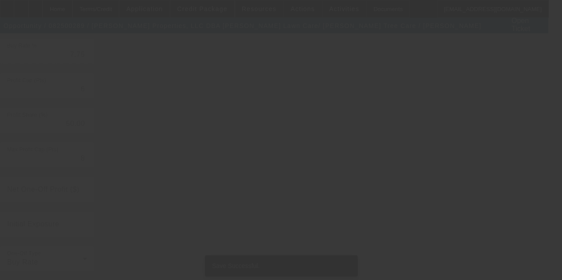
scroll to position [0, 0]
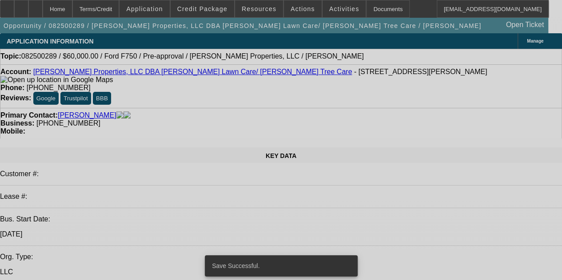
select select "0"
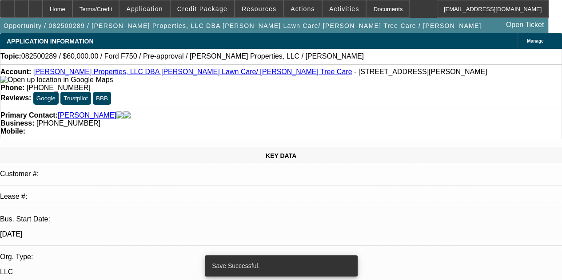
select select "2"
select select "0"
select select "6"
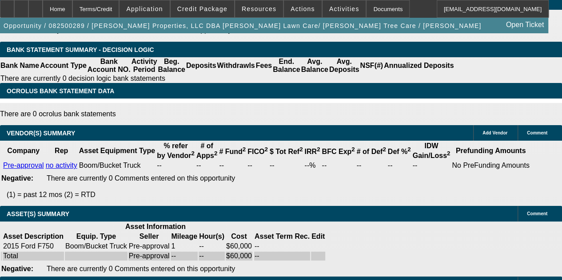
scroll to position [1592, 0]
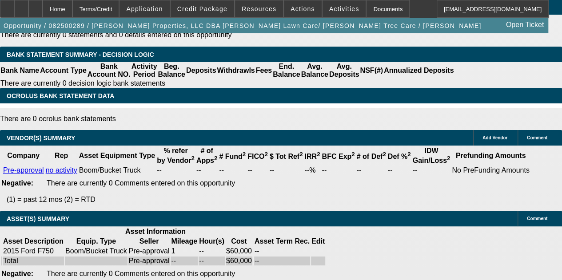
select select "0"
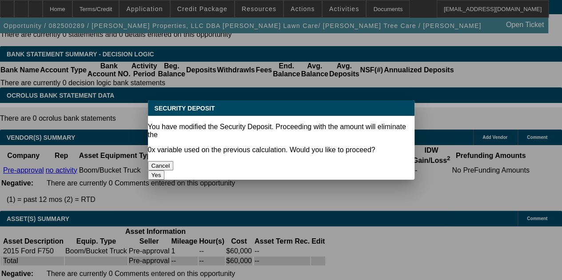
scroll to position [0, 0]
click at [165, 171] on button "Yes" at bounding box center [156, 175] width 17 height 9
type input "$0.00"
type input "UNKNOWN"
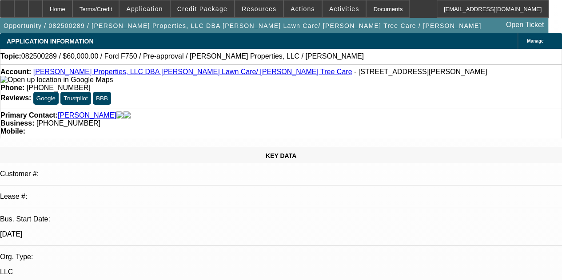
scroll to position [1592, 0]
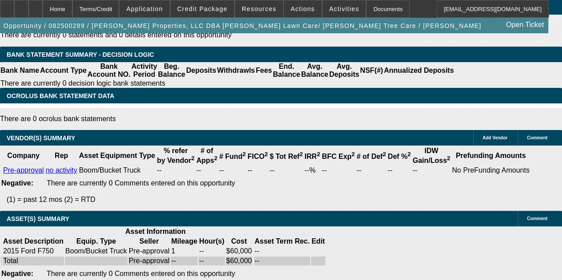
select select "1"
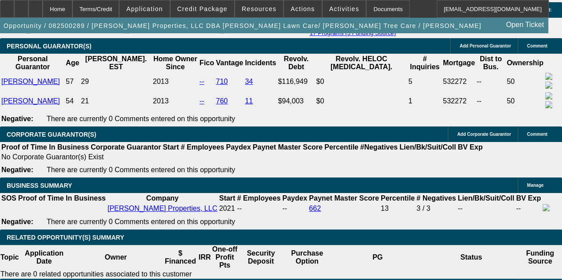
scroll to position [1310, 0]
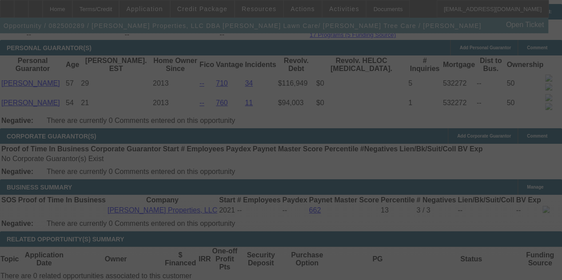
select select "0"
select select "6"
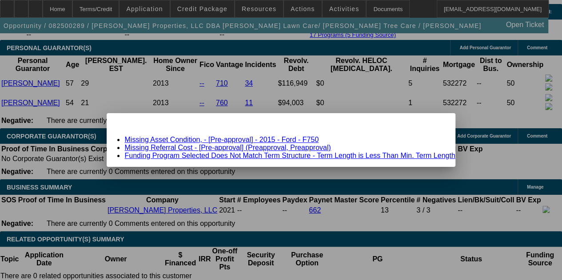
click at [217, 142] on link "Missing Asset Condition, - [Pre-approval] - 2015 - Ford - F750" at bounding box center [221, 140] width 194 height 8
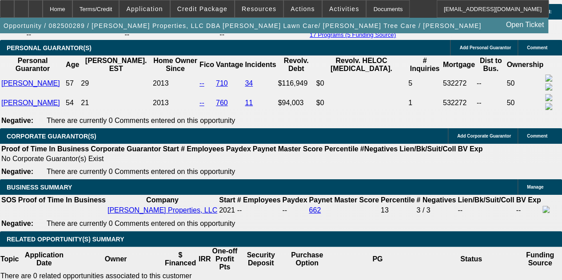
scroll to position [1310, 0]
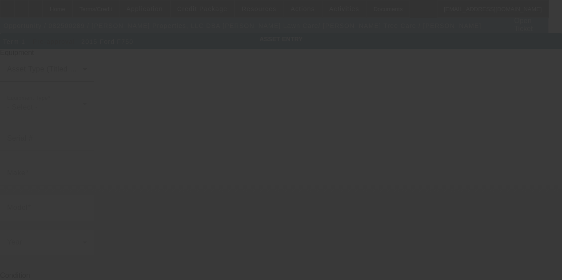
type input "Ford"
type input "F750"
type textarea "forestry bucket truck 65-75ft."
type input "4113 Dartmoor Dr"
type input "Greenwood"
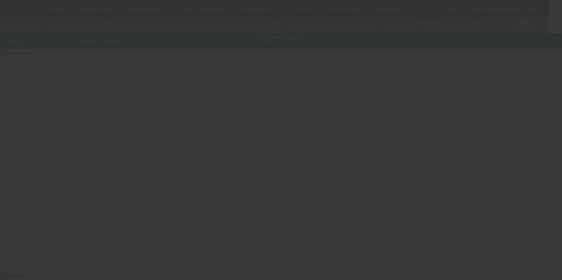
type input "46143"
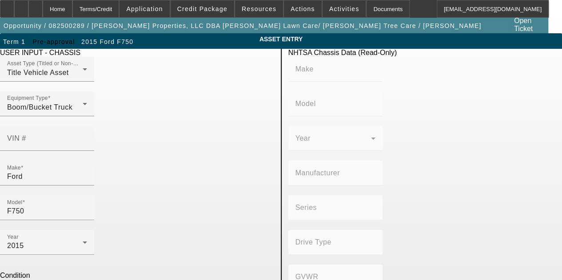
radio input "true"
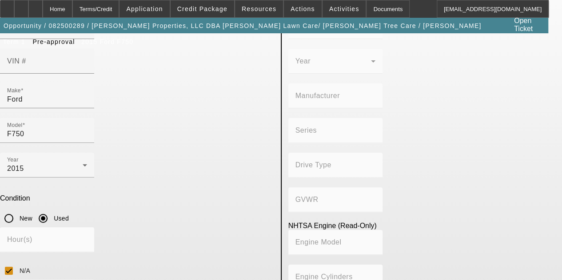
scroll to position [140, 0]
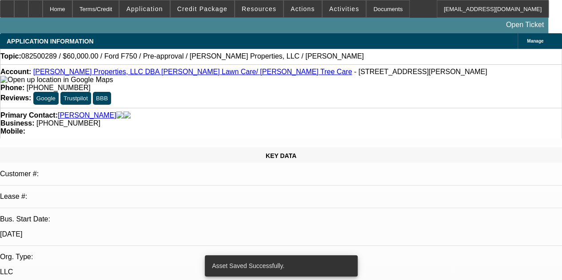
select select "0"
select select "6"
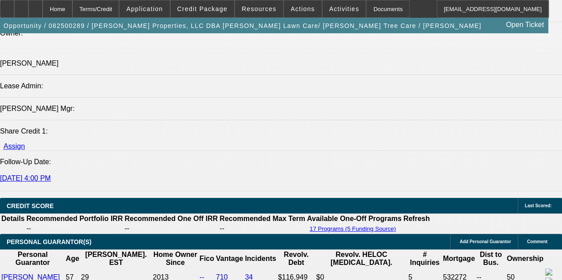
scroll to position [1185, 0]
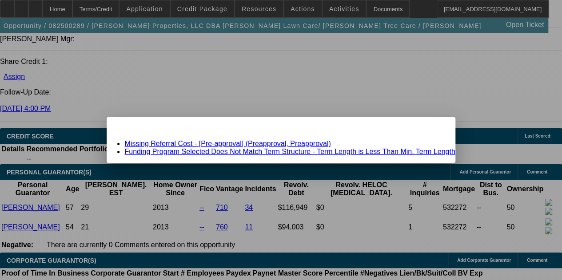
scroll to position [0, 0]
click at [260, 143] on link "Missing Referral Cost - [Pre-approval] (Preapproval, Preapproval)" at bounding box center [227, 144] width 206 height 8
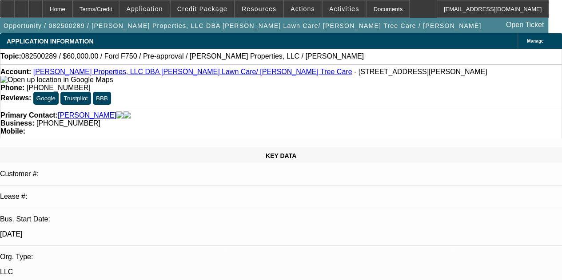
scroll to position [1185, 0]
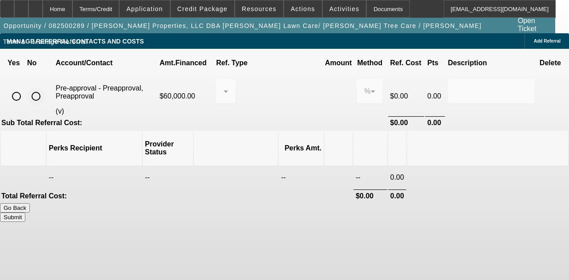
click at [45, 90] on input "radio" at bounding box center [36, 97] width 18 height 18
radio input "true"
drag, startPoint x: 399, startPoint y: 171, endPoint x: 412, endPoint y: 176, distance: 13.8
click at [25, 213] on button "Submit" at bounding box center [12, 217] width 25 height 9
type input "0.000"
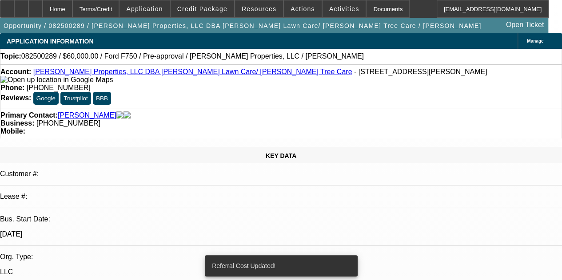
select select "0"
select select "6"
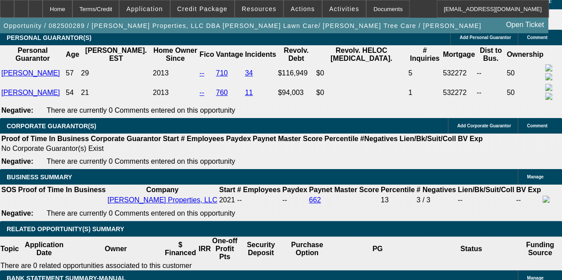
scroll to position [1324, 0]
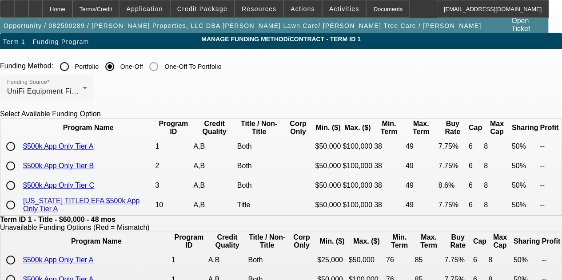
click at [20, 156] on input "radio" at bounding box center [11, 147] width 18 height 18
radio input "true"
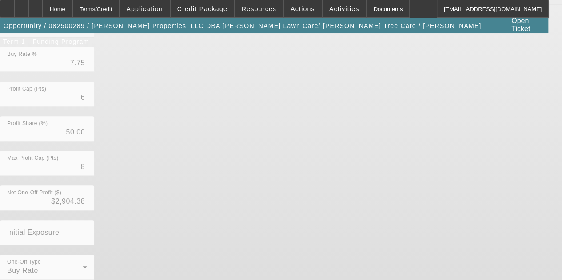
scroll to position [334, 0]
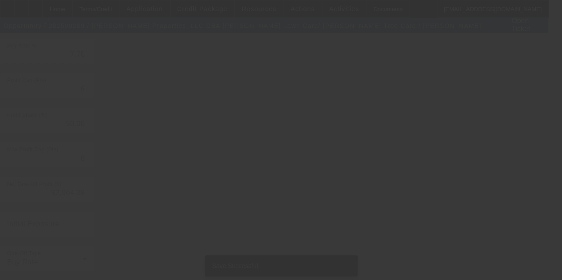
scroll to position [0, 0]
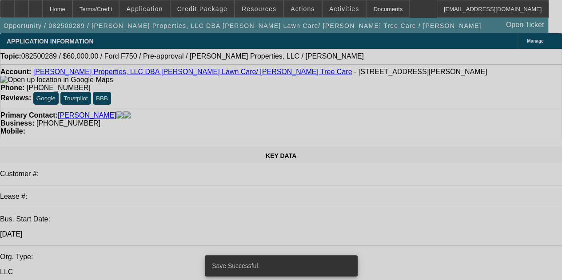
select select "0"
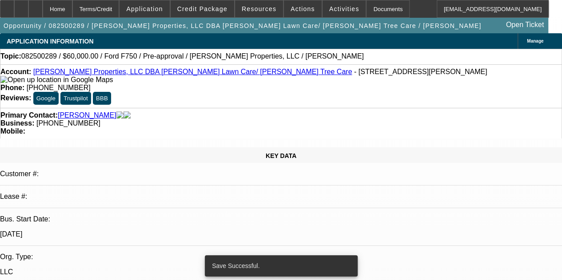
select select "0"
select select "6"
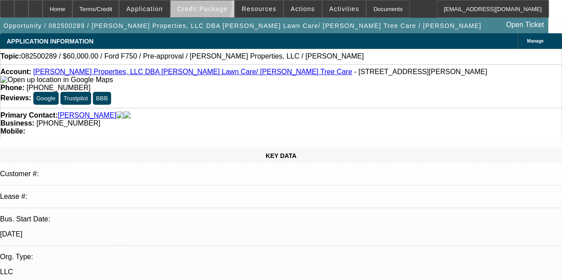
click at [213, 8] on span "Credit Package" at bounding box center [202, 8] width 50 height 7
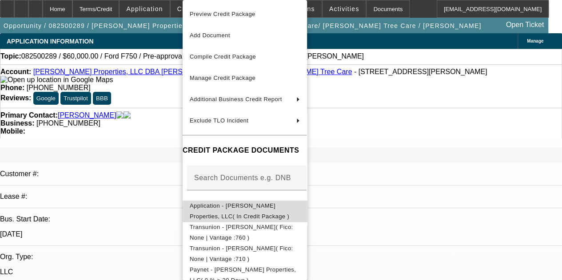
click at [256, 208] on span "Application - Truelove Properties, LLC( In Credit Package )" at bounding box center [240, 211] width 100 height 17
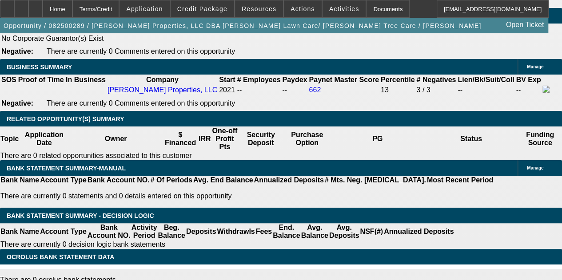
scroll to position [1437, 0]
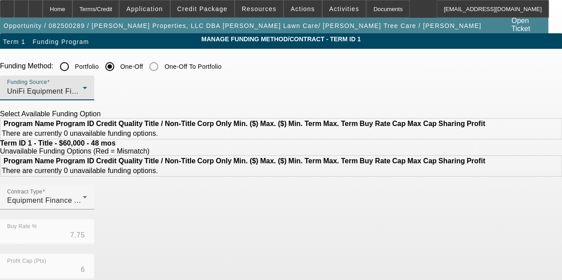
click at [109, 91] on span "UniFi Equipment Finance, Inc." at bounding box center [58, 92] width 102 height 8
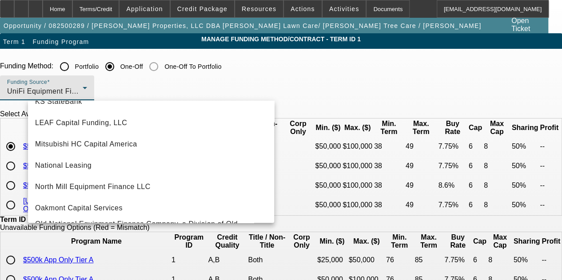
scroll to position [202, 0]
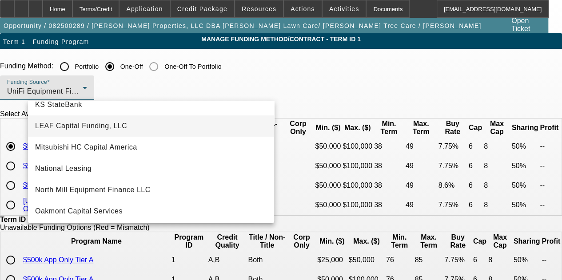
click at [173, 127] on mat-option "LEAF Capital Funding, LLC" at bounding box center [151, 126] width 246 height 21
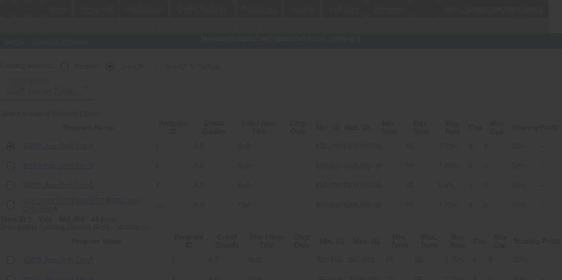
type input "7.40"
type input "10"
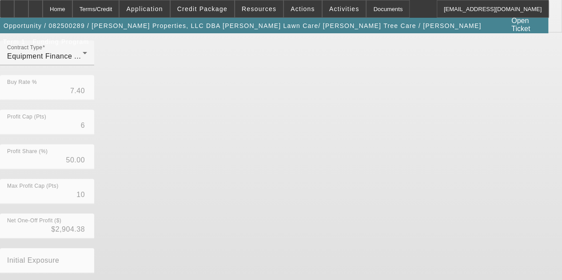
scroll to position [271, 0]
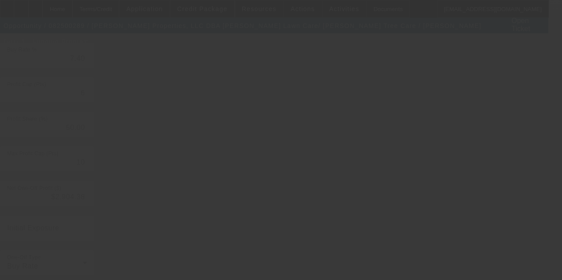
type input "7.75"
type input "8"
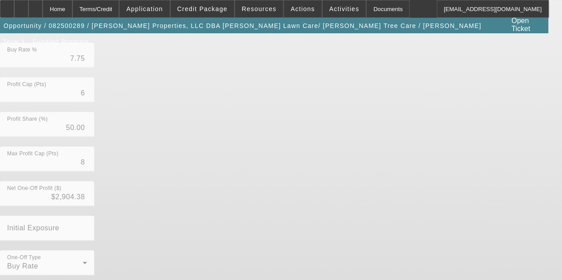
scroll to position [0, 0]
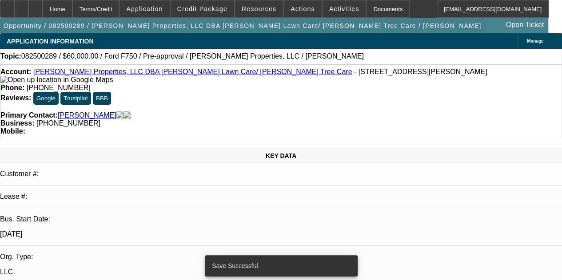
select select "0"
select select "6"
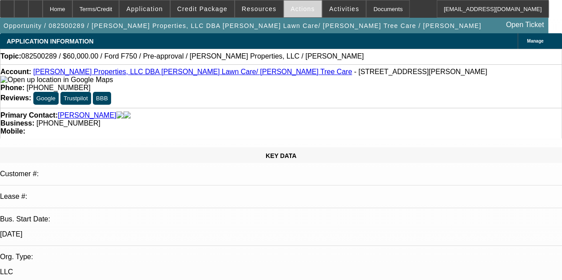
click at [299, 14] on span at bounding box center [303, 8] width 38 height 21
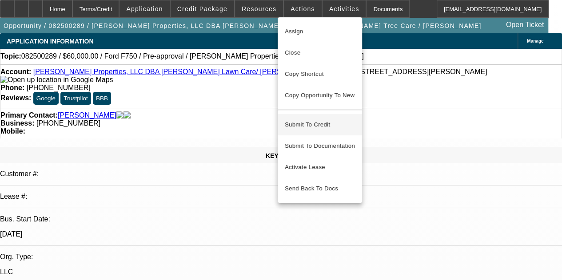
click at [331, 120] on span "Submit To Credit" at bounding box center [320, 125] width 70 height 11
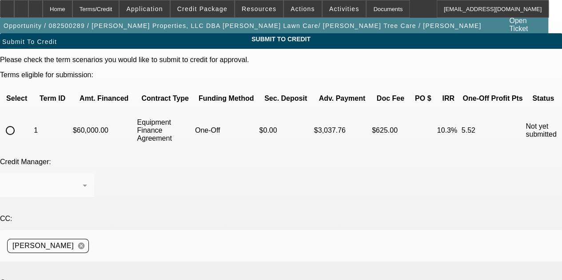
click at [19, 122] on input "radio" at bounding box center [10, 131] width 18 height 18
radio input "true"
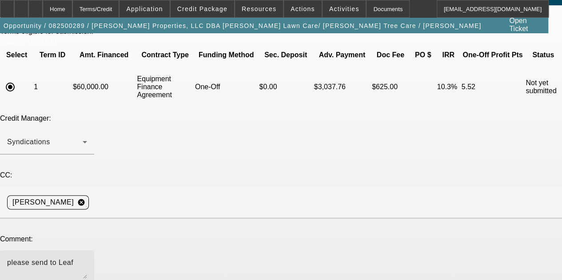
scroll to position [97, 0]
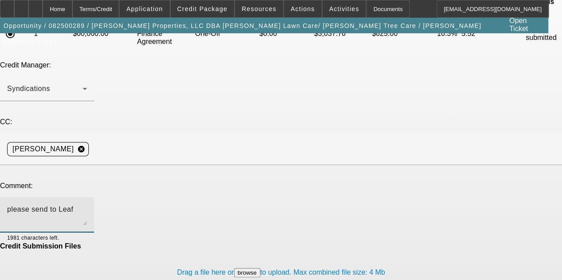
type textarea "please send to Leaf"
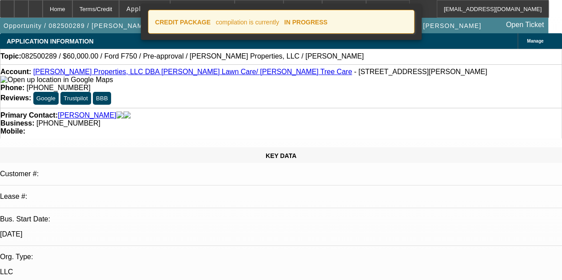
select select "0"
select select "6"
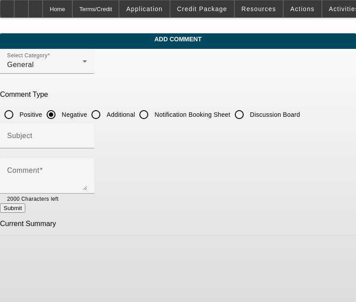
click at [105, 116] on input "Additional" at bounding box center [96, 115] width 18 height 18
radio input "true"
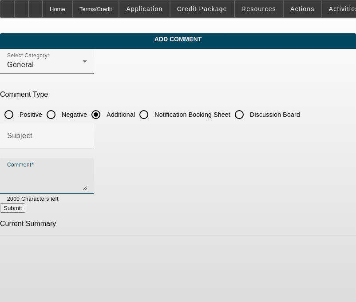
click at [72, 169] on textarea "Comment" at bounding box center [47, 179] width 80 height 21
type textarea "[PERSON_NAME] Properties LLC is a family owned commercial property lawn, tree a…"
click at [25, 209] on button "Submit" at bounding box center [12, 207] width 25 height 9
radio input "true"
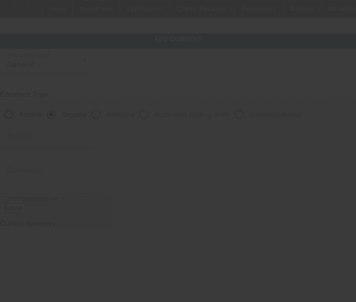
scroll to position [0, 0]
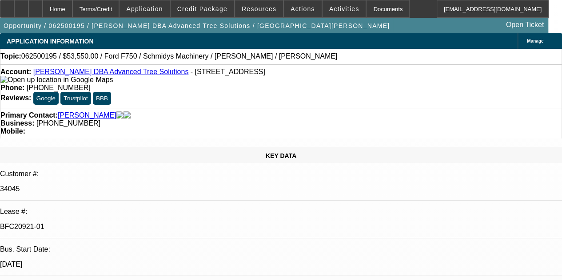
select select "0.1"
select select "0"
select select "3"
select select "0"
select select "6"
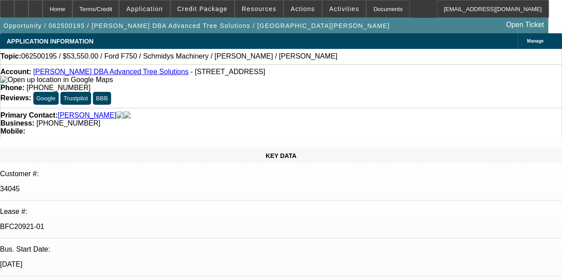
select select "0.1"
select select "0"
select select "3"
select select "0"
select select "6"
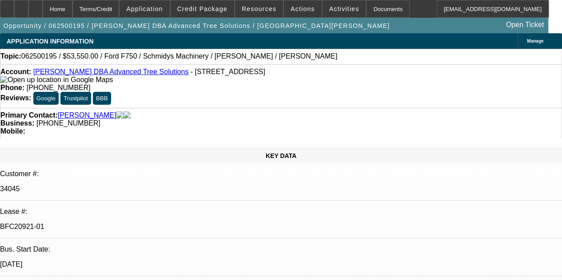
select select "0.1"
select select "0"
select select "3"
select select "0"
select select "6"
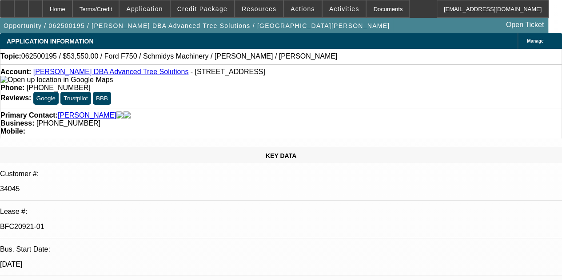
select select "0.1"
select select "0"
select select "3"
select select "0"
select select "6"
